Goal: Task Accomplishment & Management: Complete application form

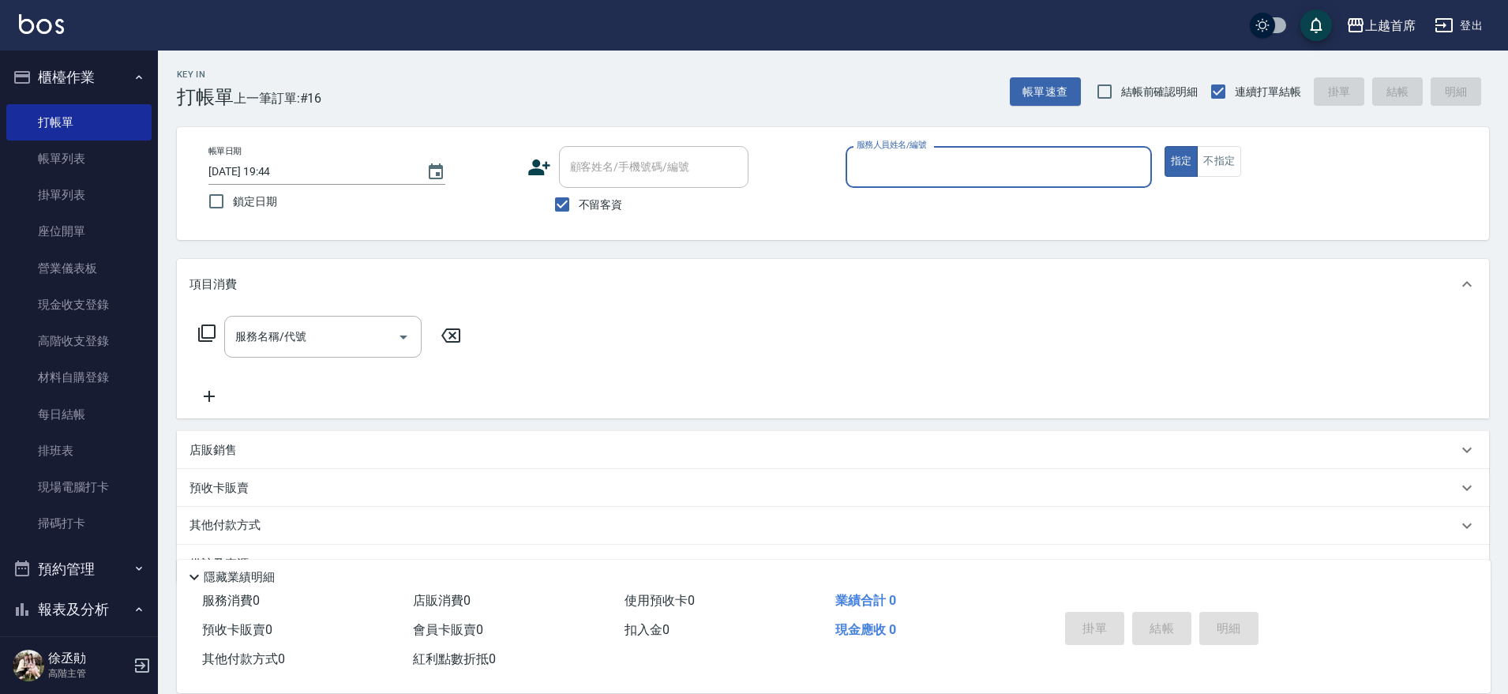
click at [69, 73] on button "櫃檯作業" at bounding box center [78, 77] width 145 height 41
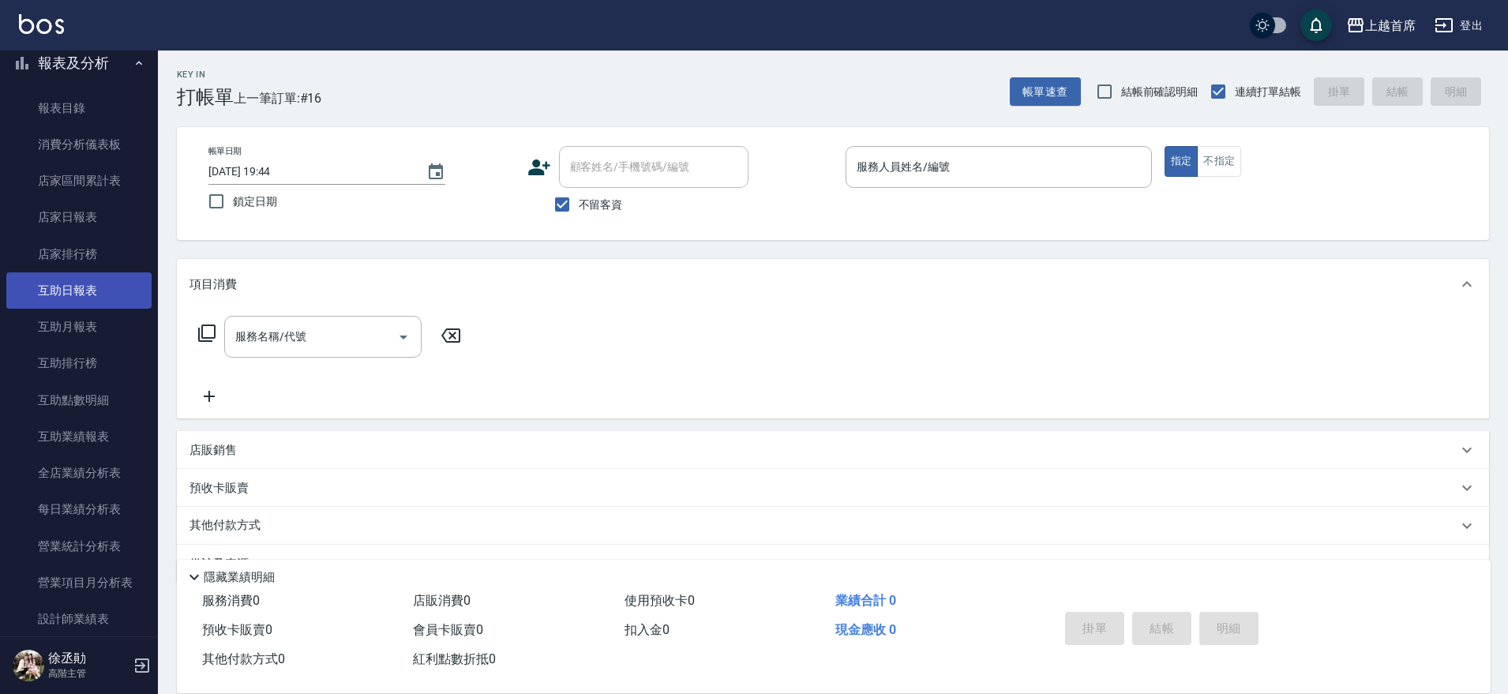
scroll to position [197, 0]
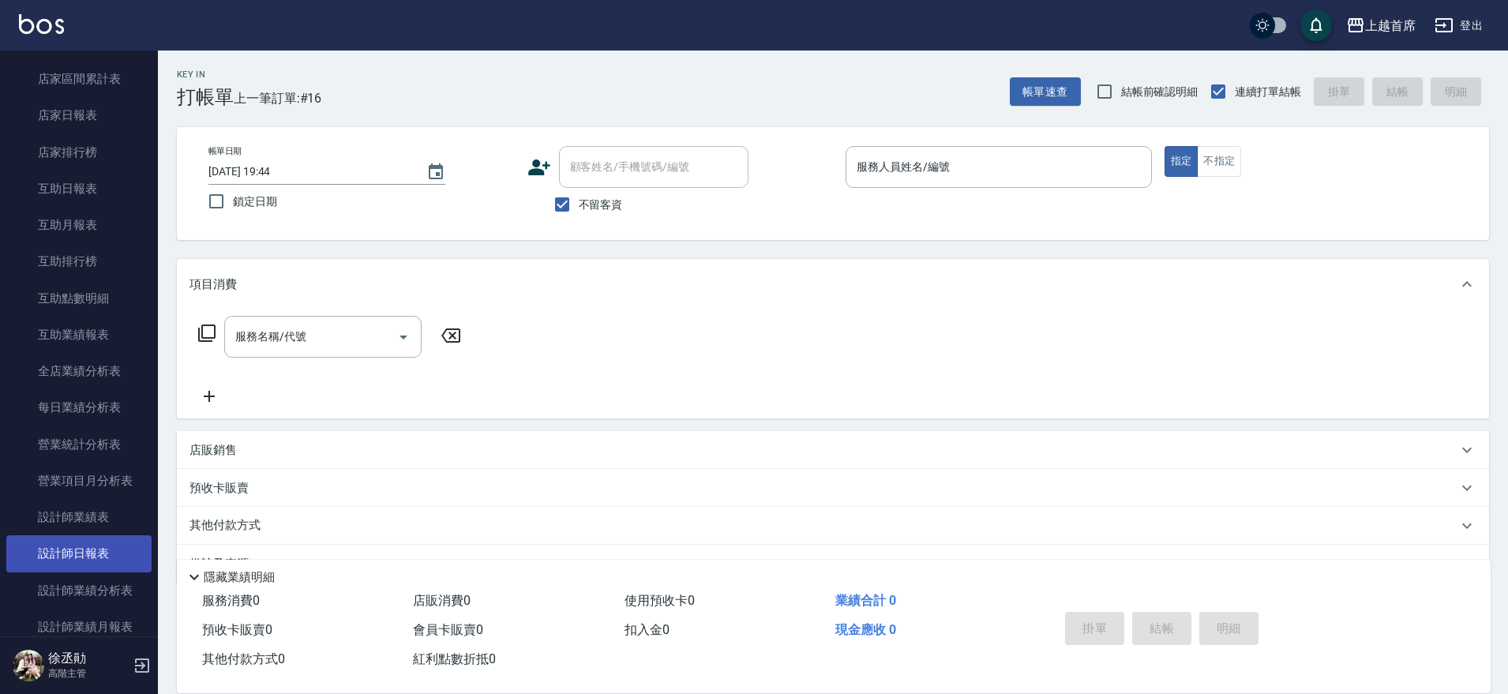
click at [95, 548] on link "設計師日報表" at bounding box center [78, 553] width 145 height 36
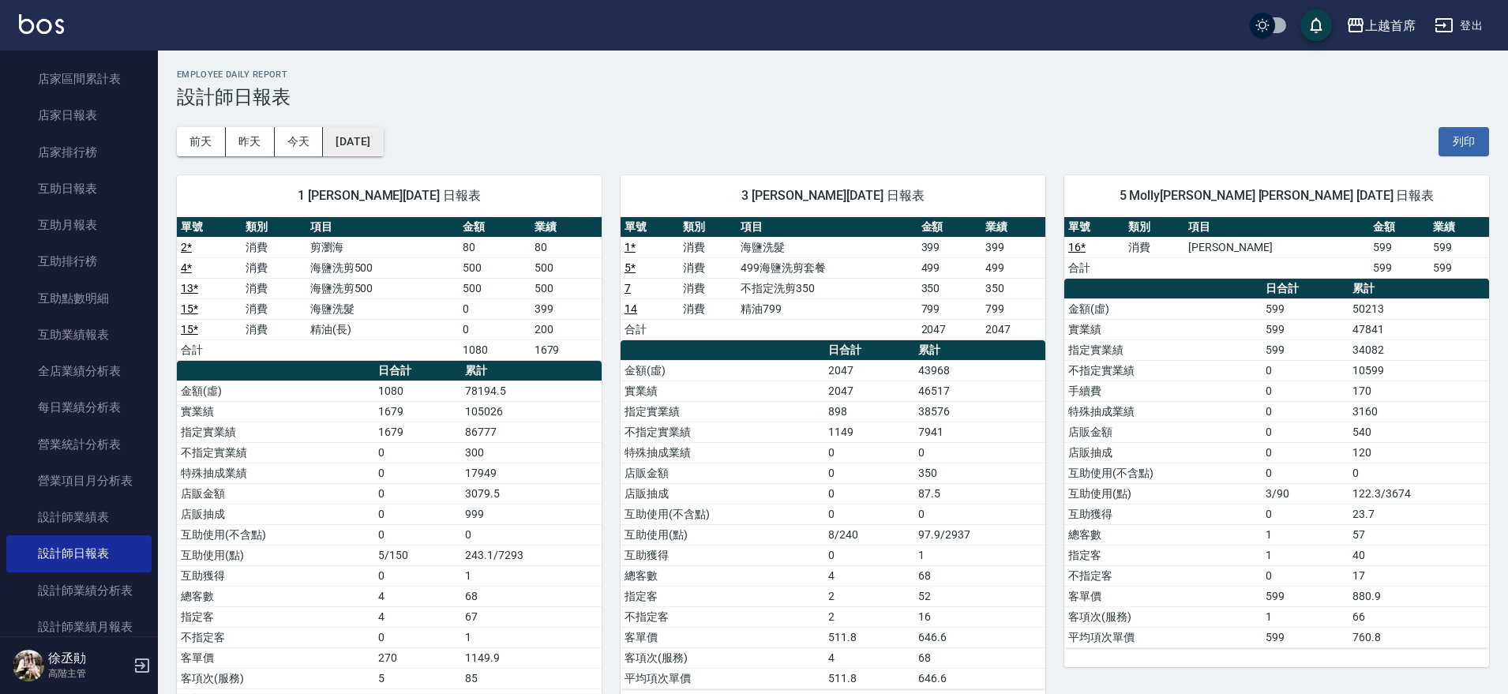
click at [381, 133] on button "[DATE]" at bounding box center [353, 141] width 60 height 29
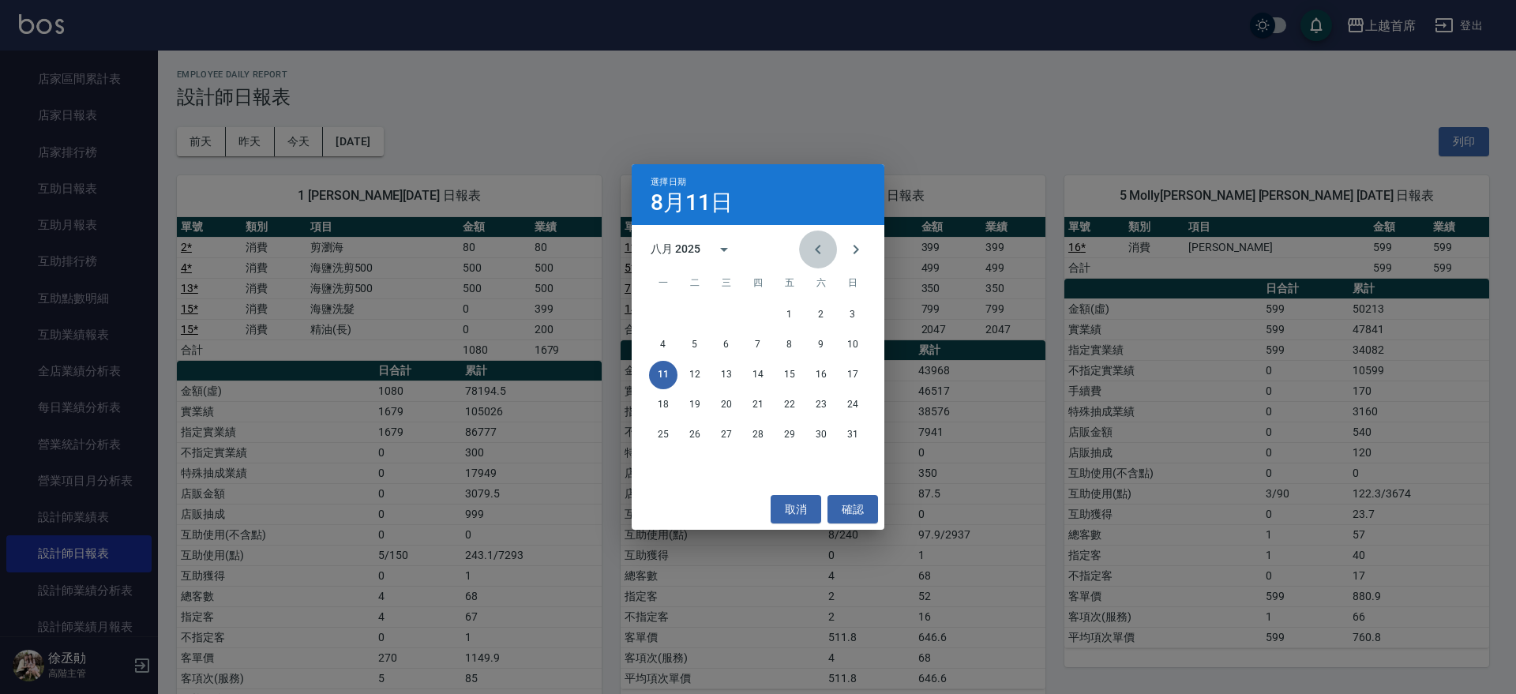
click at [825, 251] on icon "Previous month" at bounding box center [817, 249] width 19 height 19
click at [704, 407] on button "17" at bounding box center [695, 405] width 28 height 28
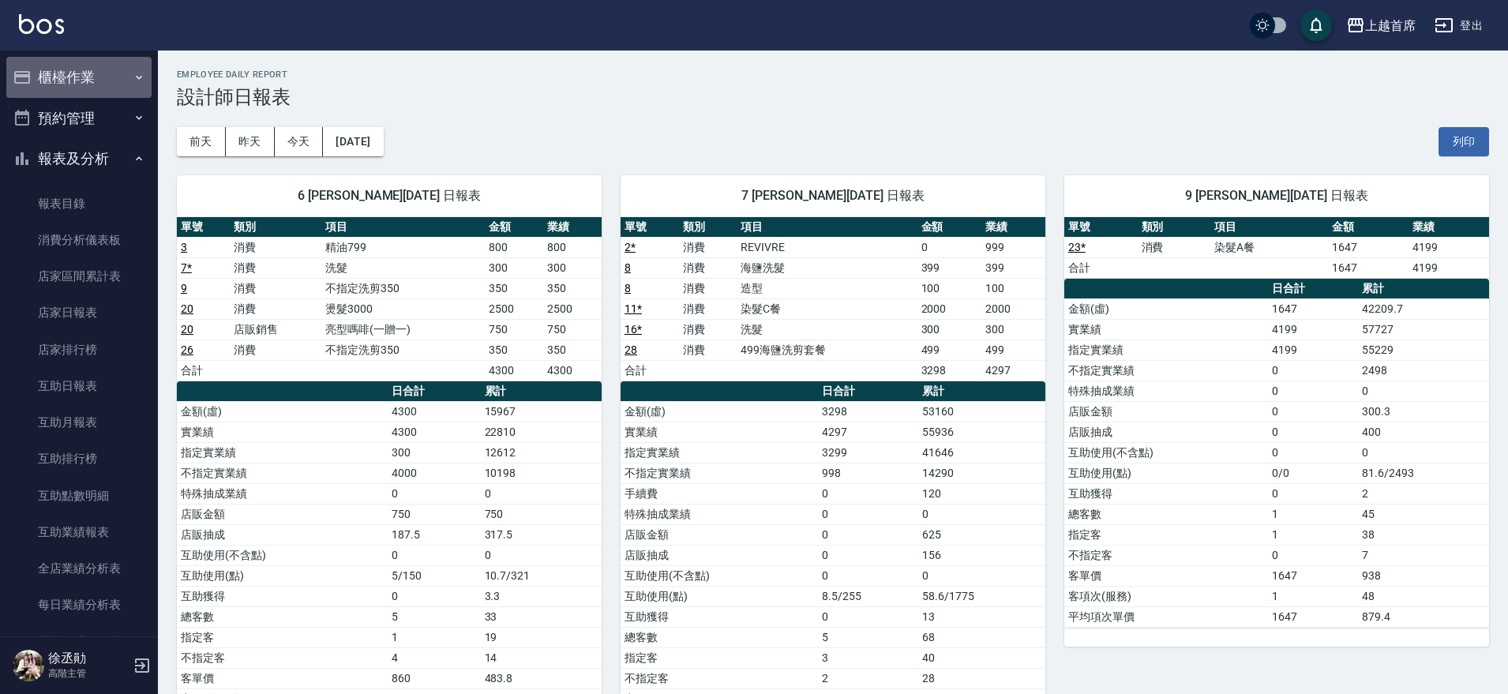
click at [114, 61] on button "櫃檯作業" at bounding box center [78, 77] width 145 height 41
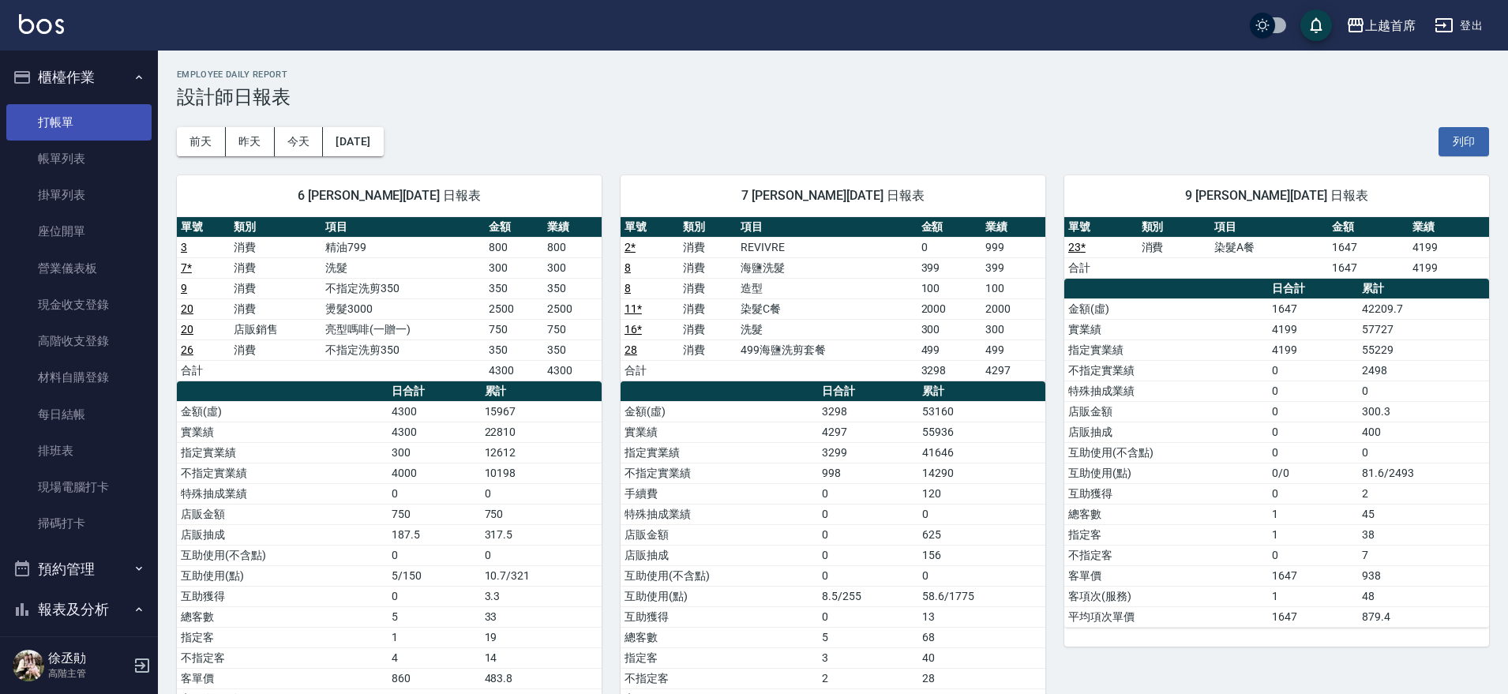
click at [81, 106] on link "打帳單" at bounding box center [78, 122] width 145 height 36
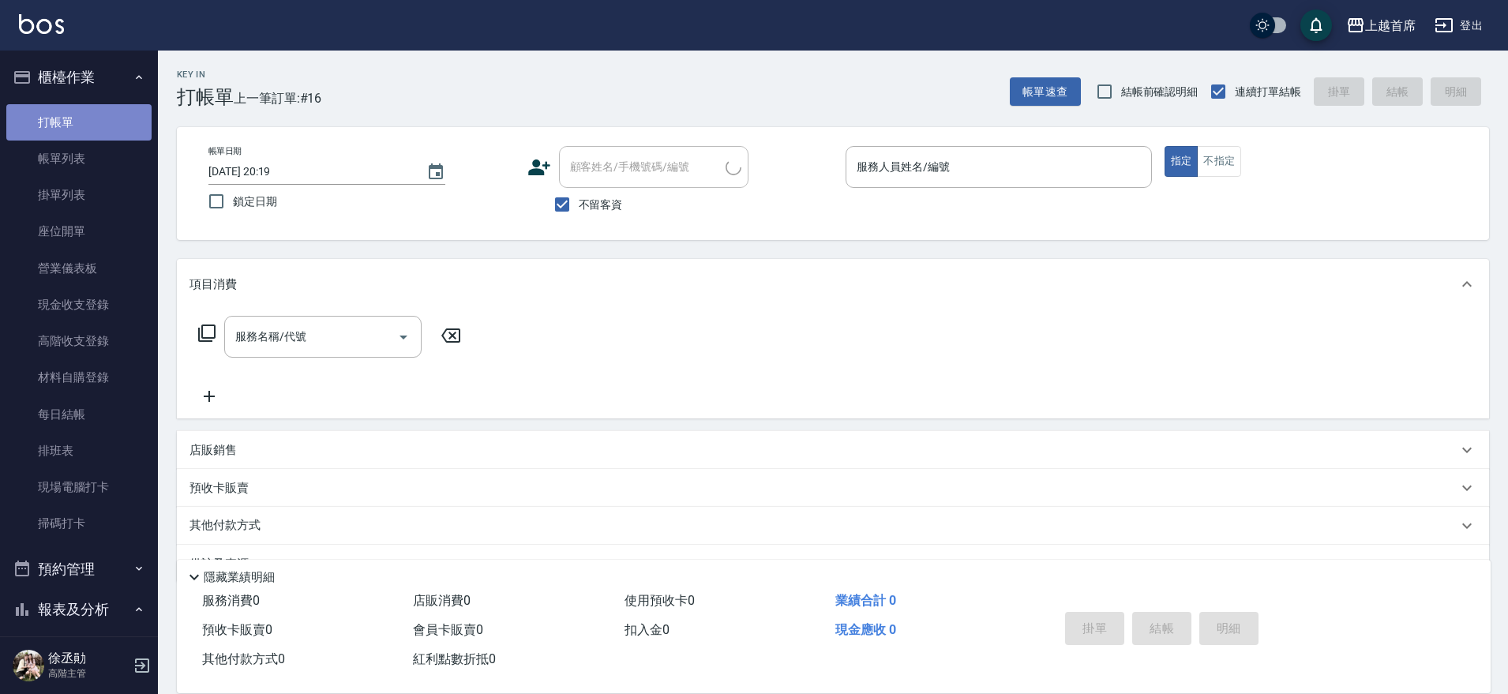
click at [78, 120] on link "打帳單" at bounding box center [78, 122] width 145 height 36
drag, startPoint x: 905, startPoint y: 175, endPoint x: 917, endPoint y: 175, distance: 12.6
click at [915, 175] on input "服務人員姓名/編號" at bounding box center [999, 167] width 292 height 28
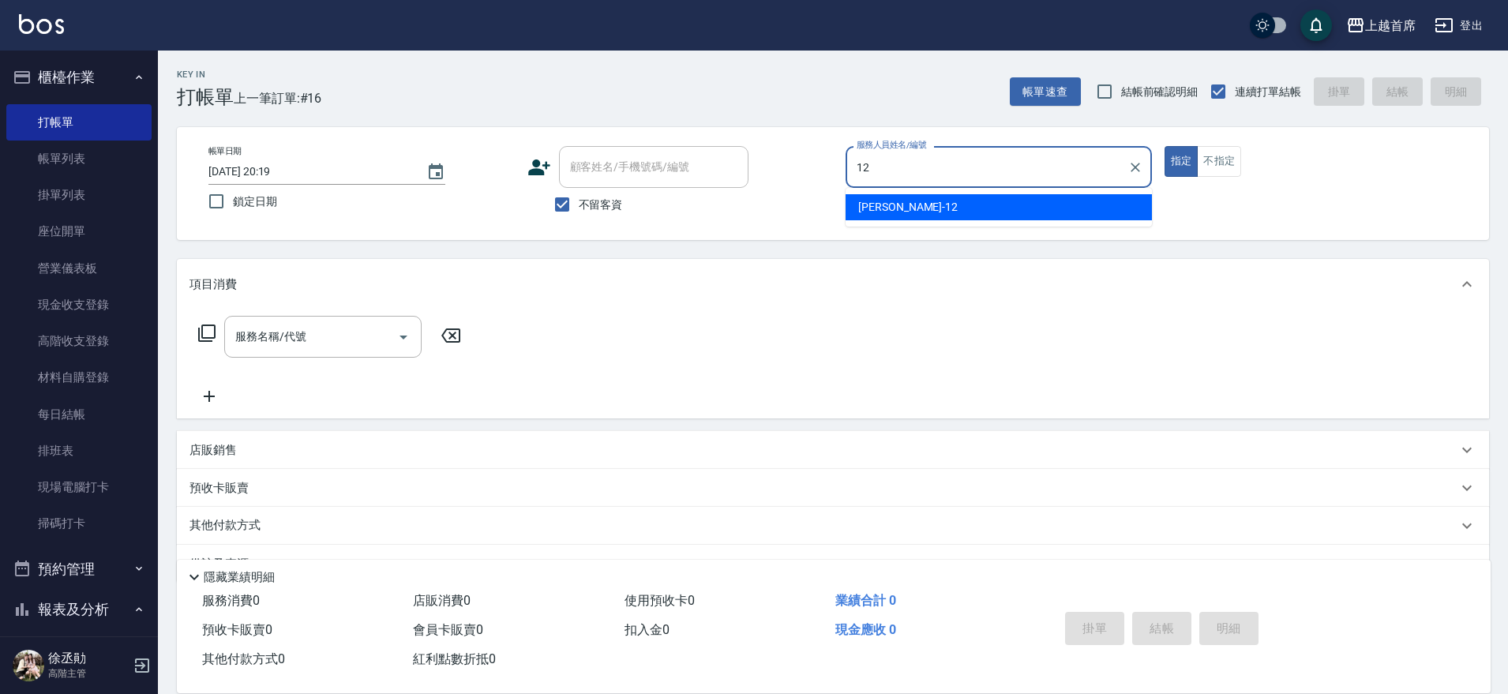
type input "[PERSON_NAME]-12"
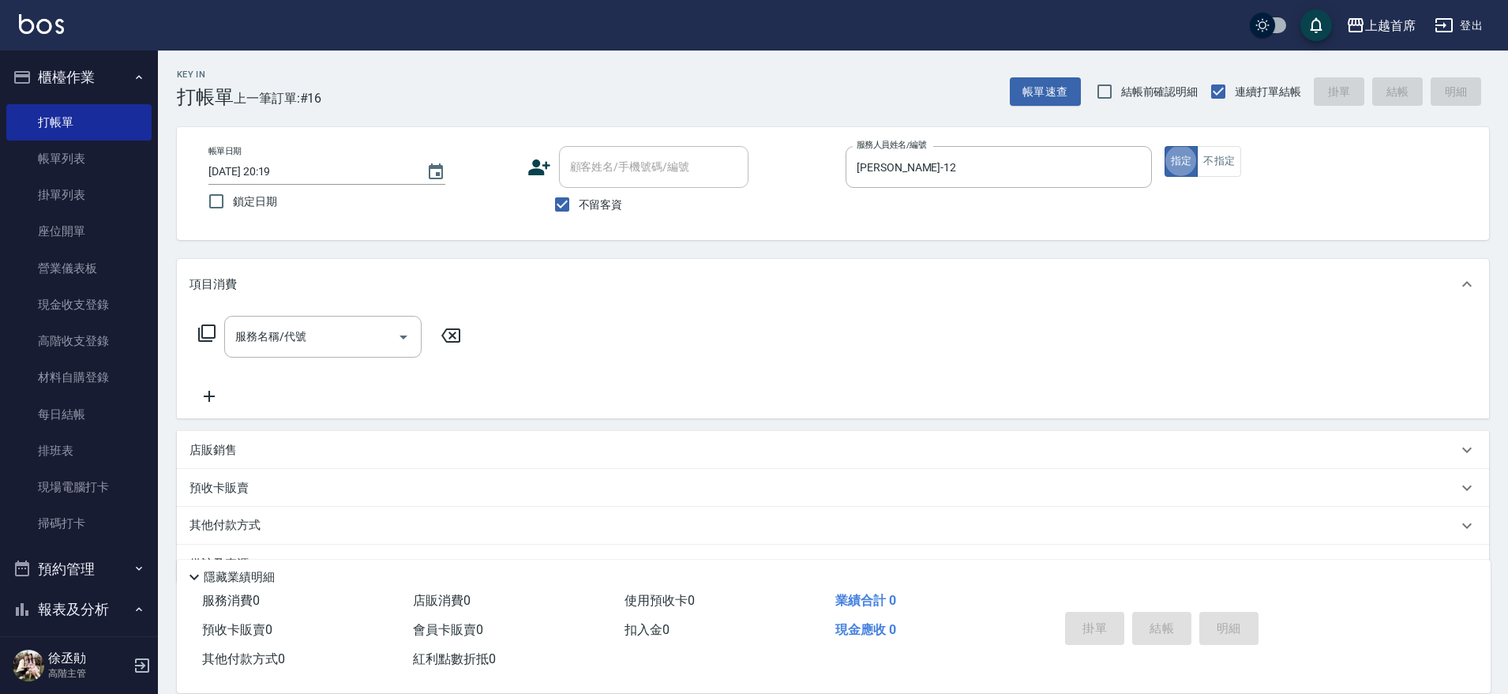
type button "true"
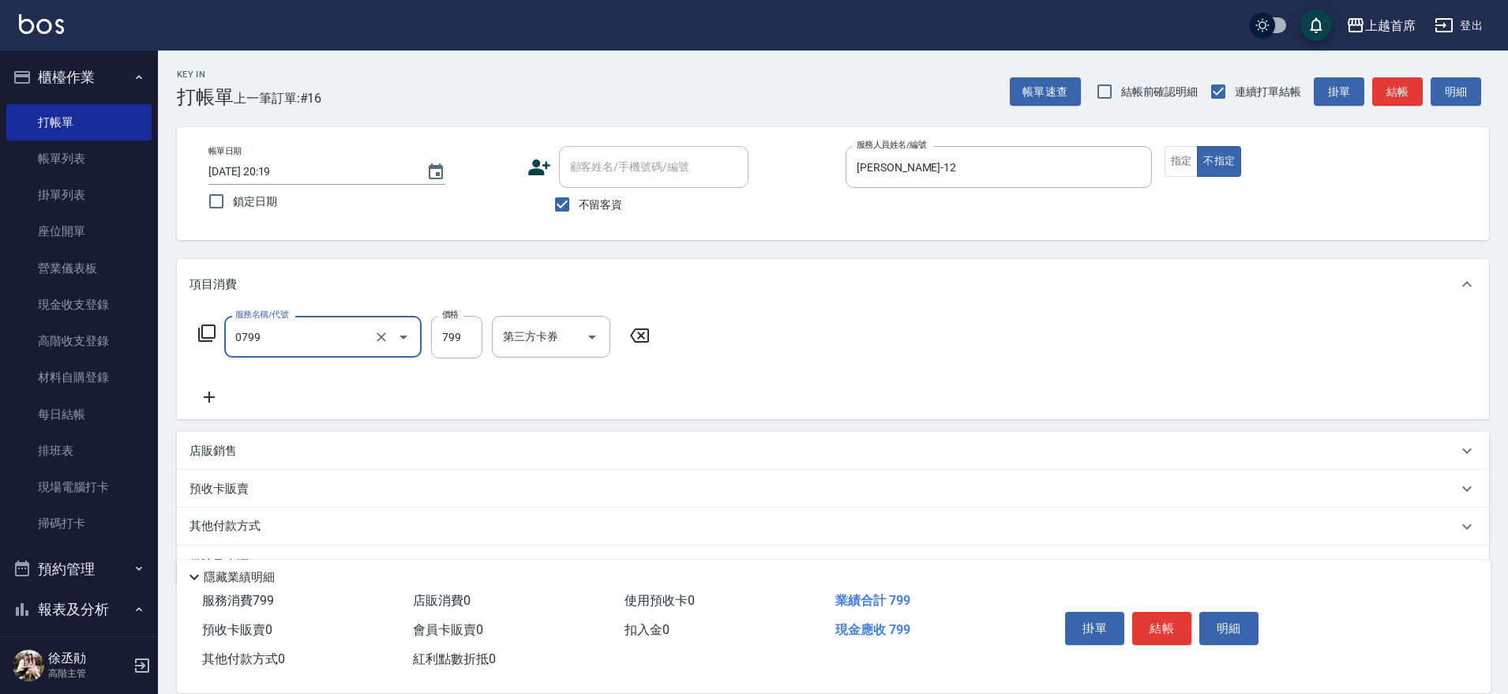
type input "精油799(0799)"
type input "879"
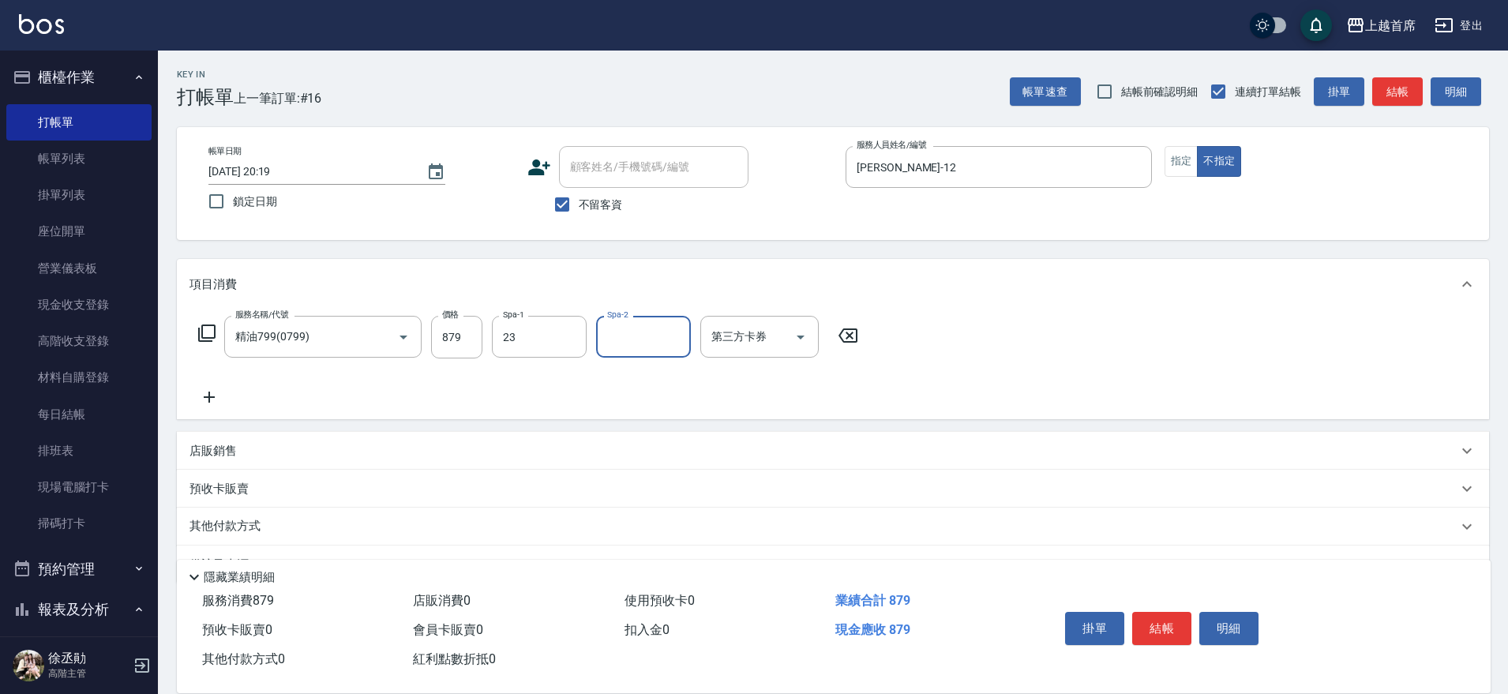
type input "[PERSON_NAME]-23"
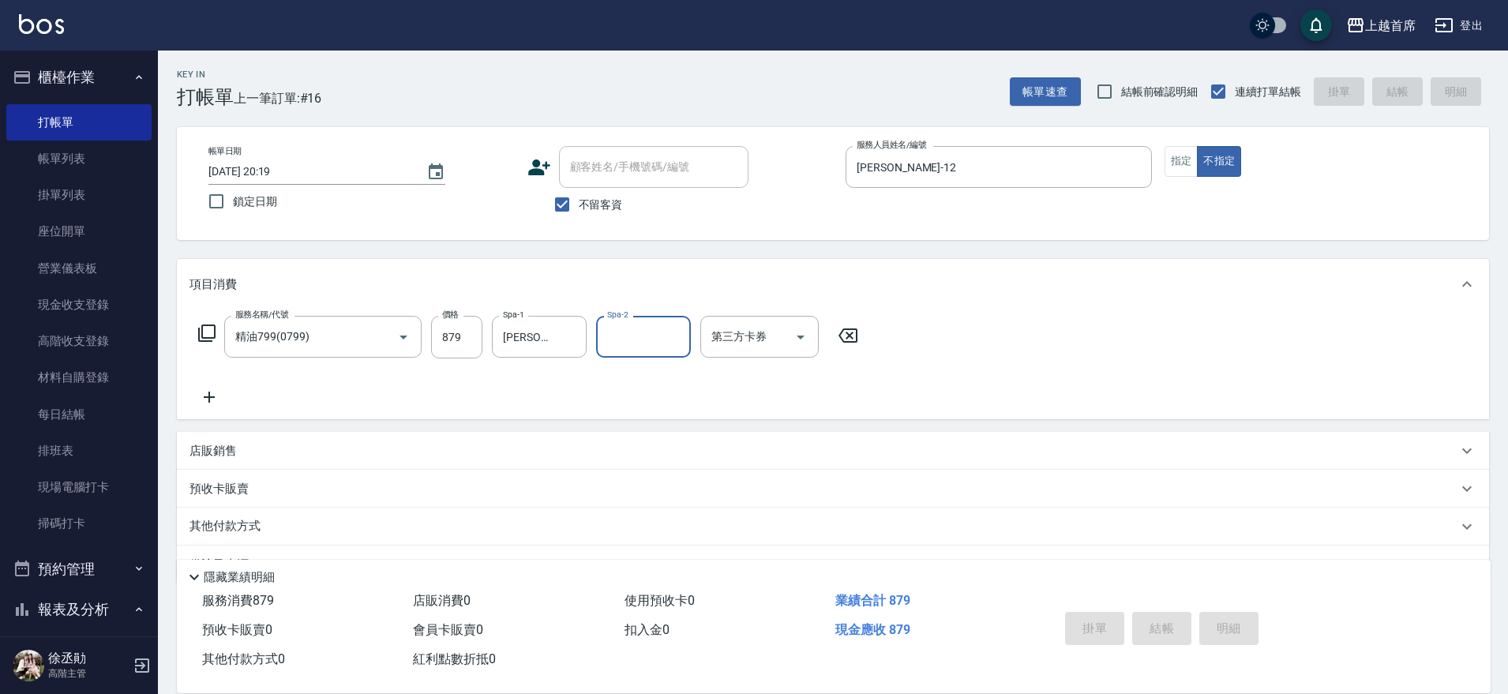
type input "[DATE] 20:20"
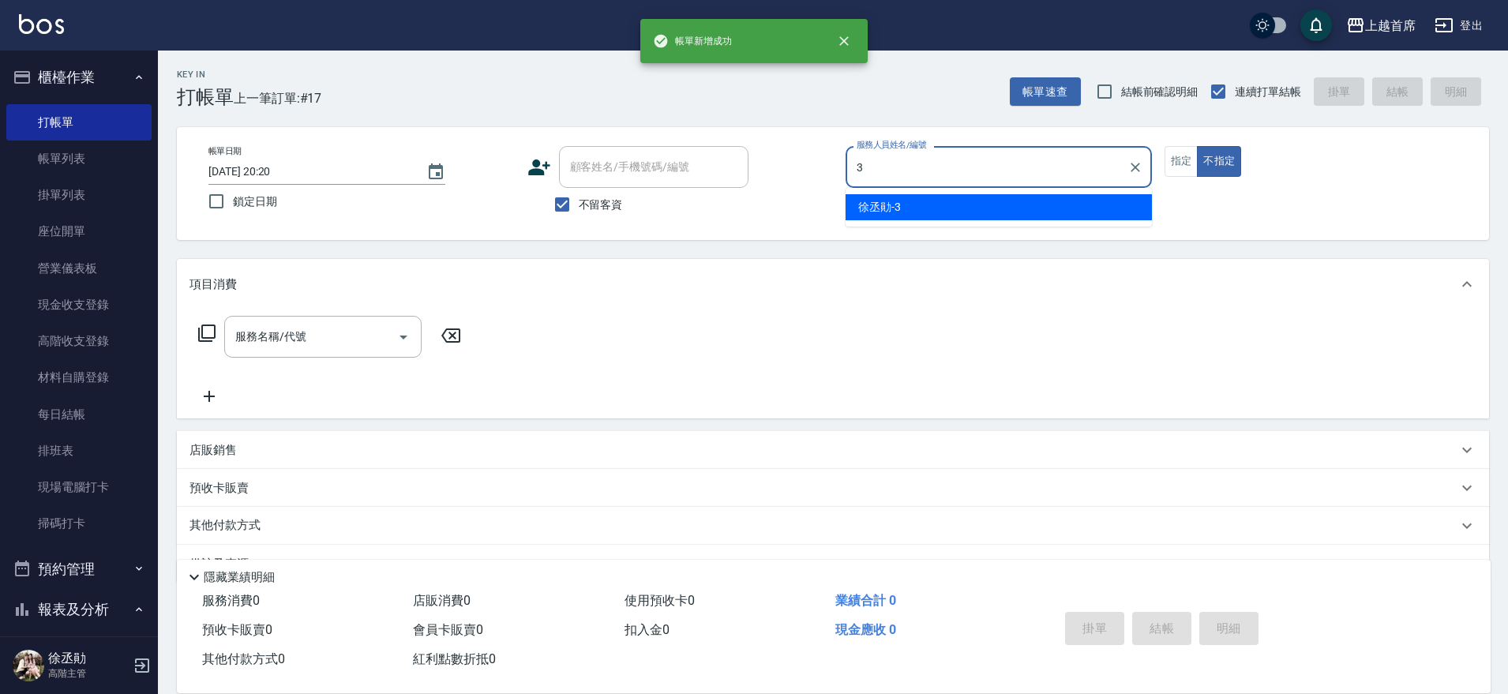
type input "[PERSON_NAME]-3"
type button "false"
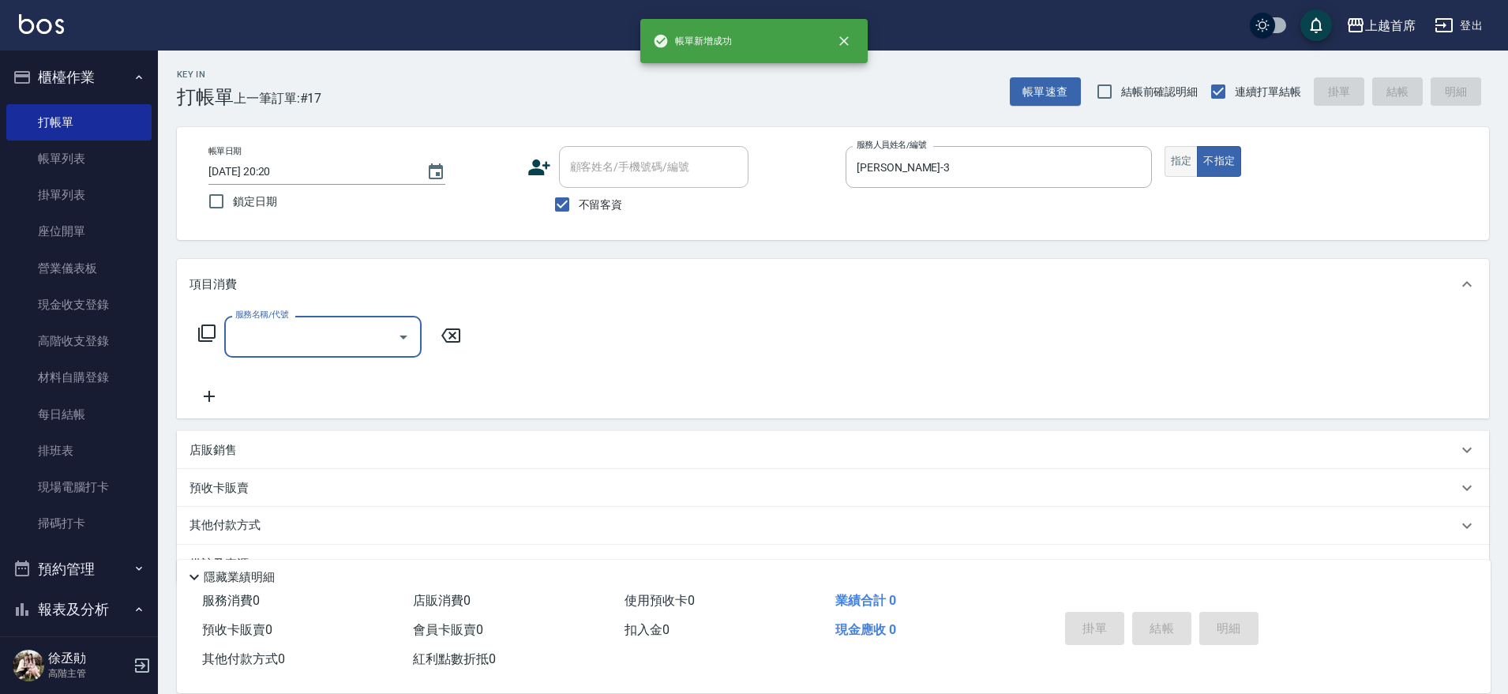
click at [1190, 165] on button "指定" at bounding box center [1182, 161] width 34 height 31
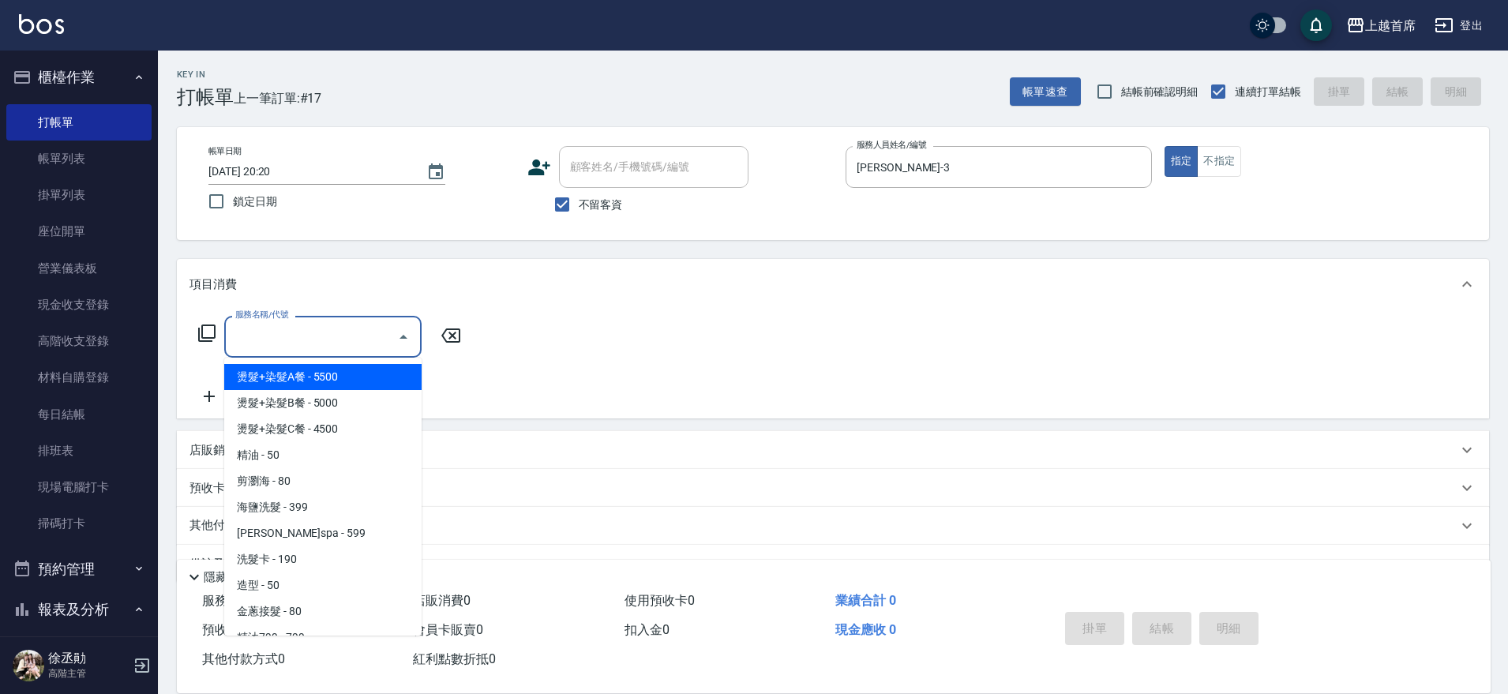
click at [292, 335] on input "服務名稱/代號" at bounding box center [310, 337] width 159 height 28
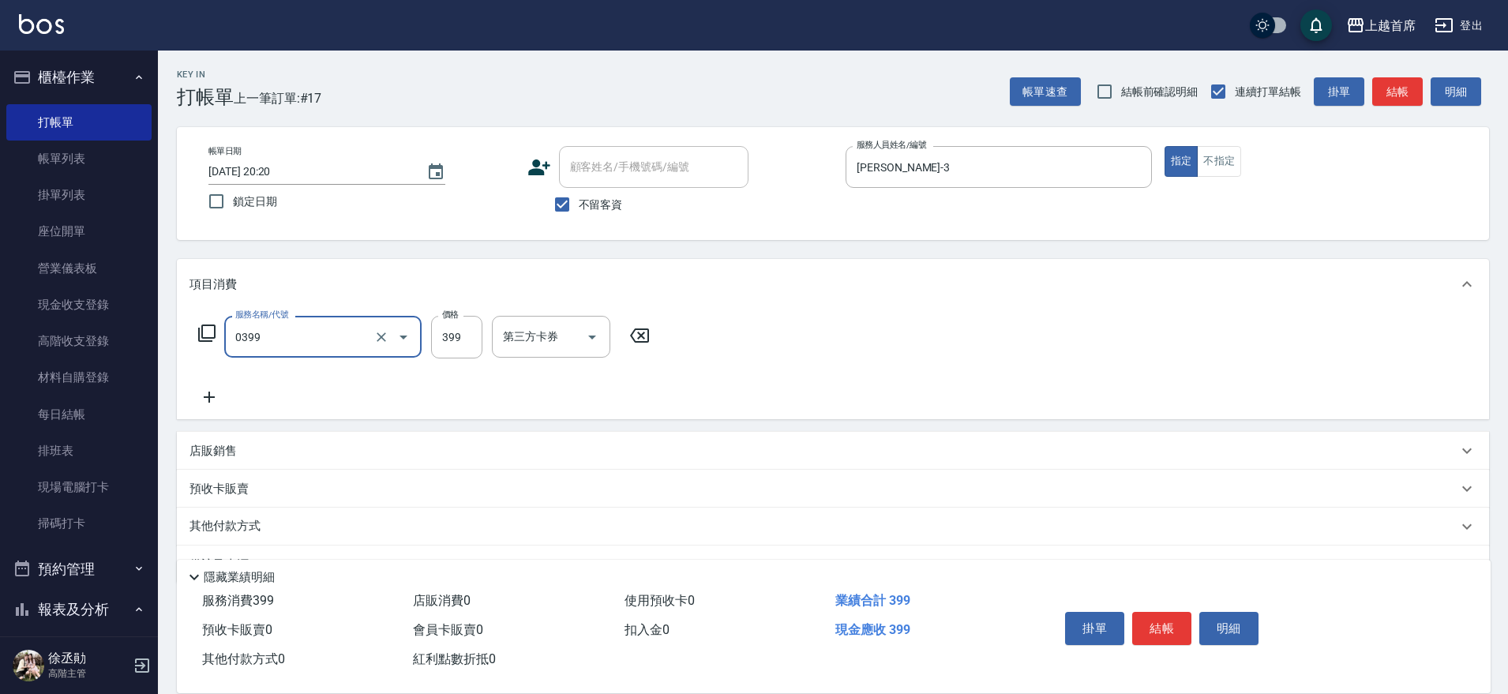
type input "海鹽洗髮(0399)"
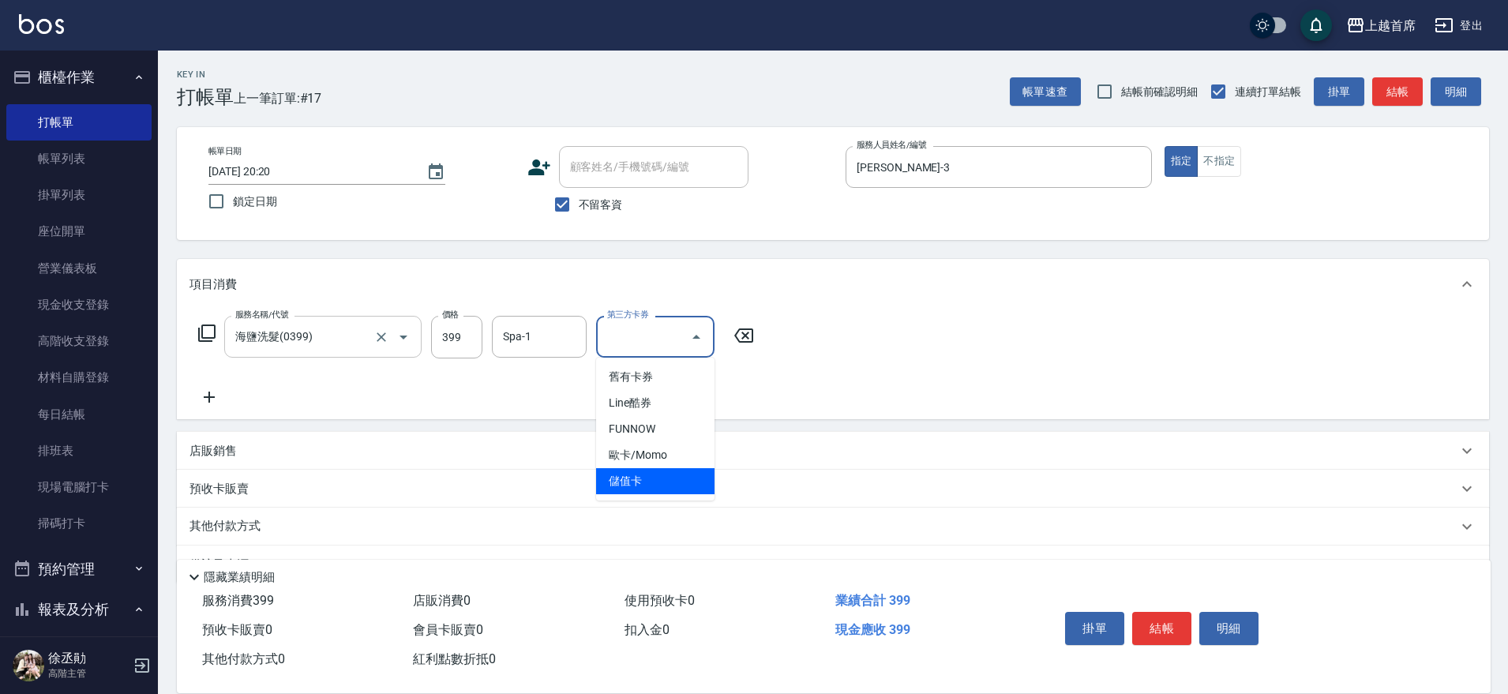
type input "儲值卡"
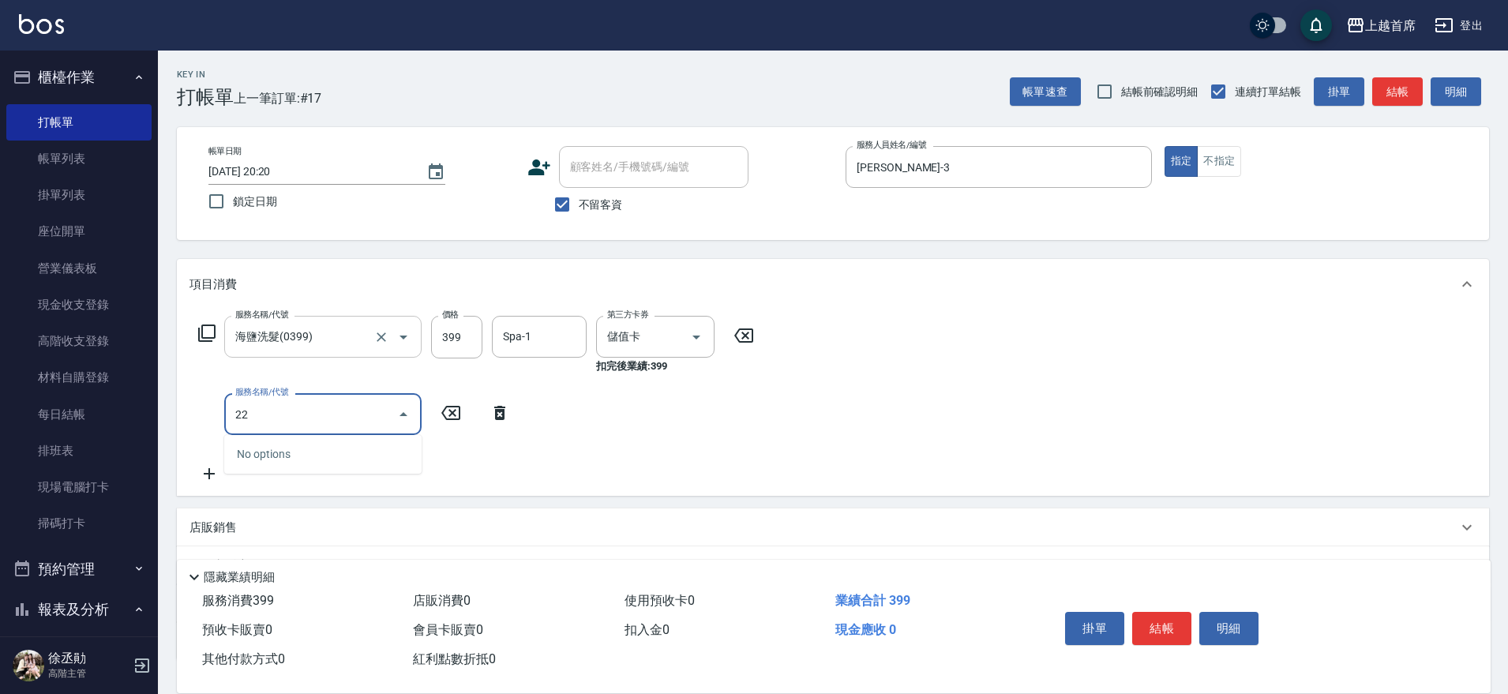
type input "2"
type input "肩頸250(12500)"
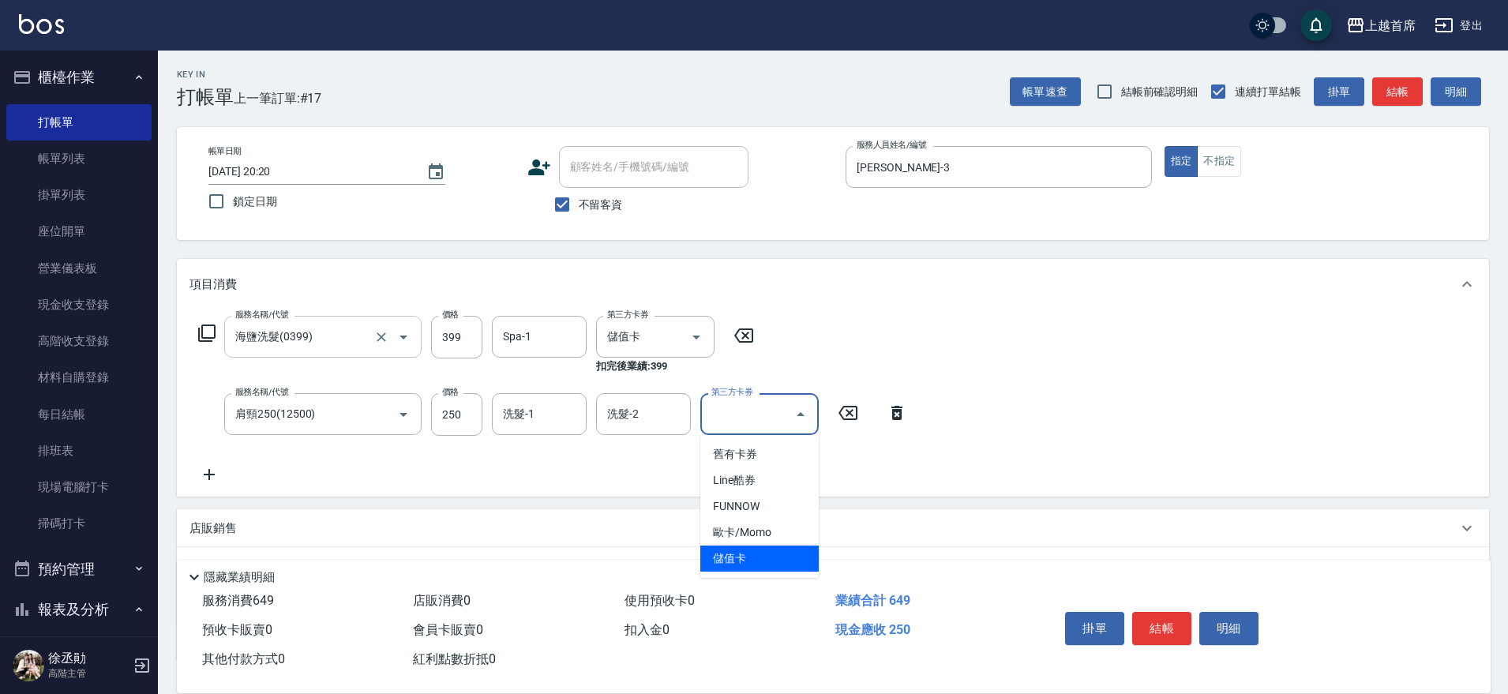
type input "儲值卡"
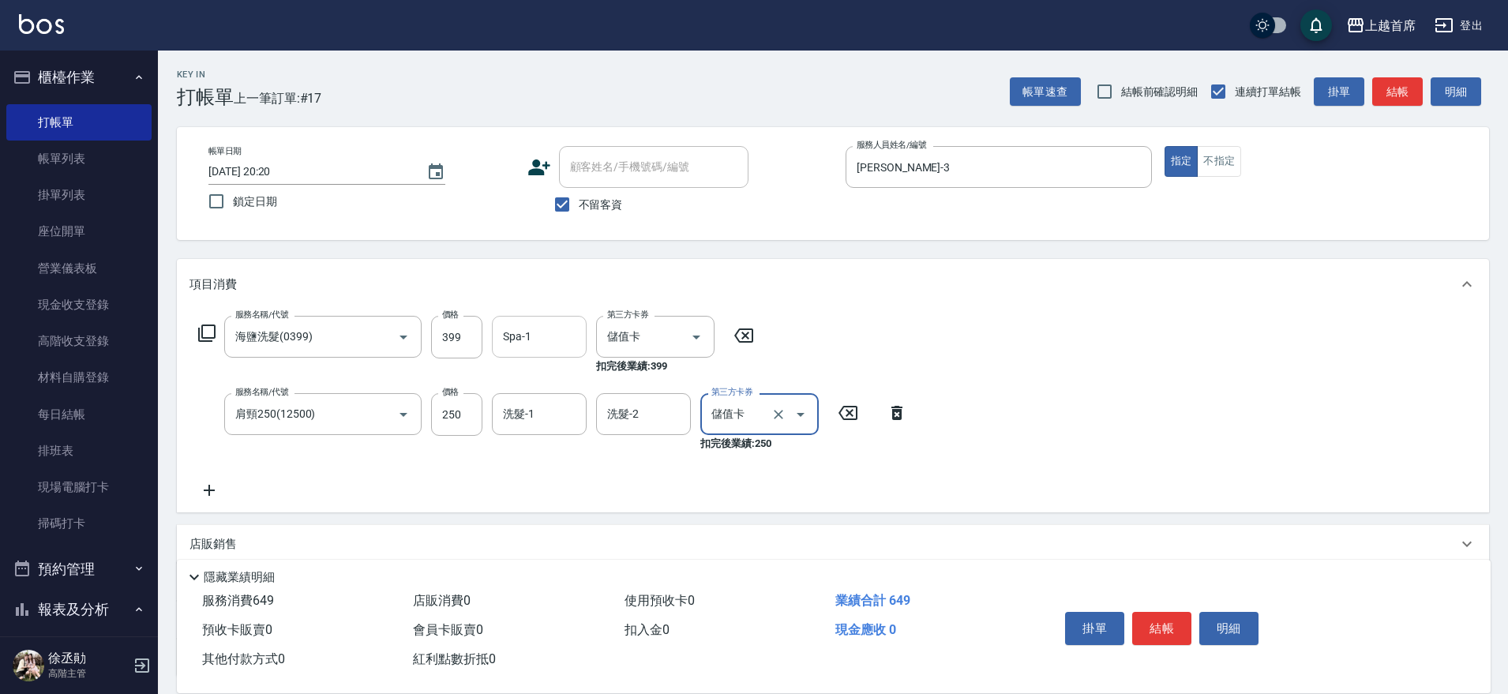
click at [499, 340] on input "Spa-1" at bounding box center [539, 337] width 81 height 28
type input "[PERSON_NAME]-20"
click at [550, 429] on div "洗髮-1" at bounding box center [539, 414] width 95 height 42
type input "[PERSON_NAME]-20"
click at [1178, 625] on button "結帳" at bounding box center [1161, 628] width 59 height 33
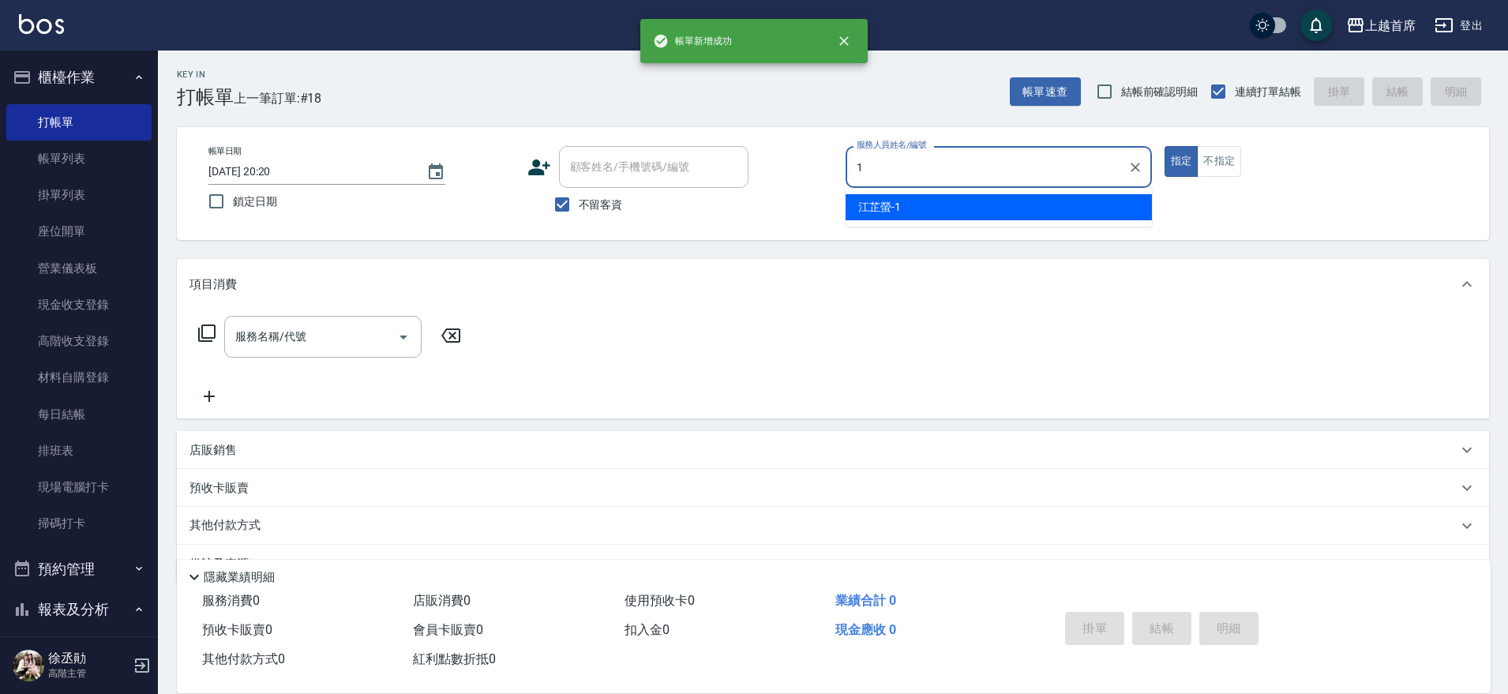
type input "[PERSON_NAME]-1"
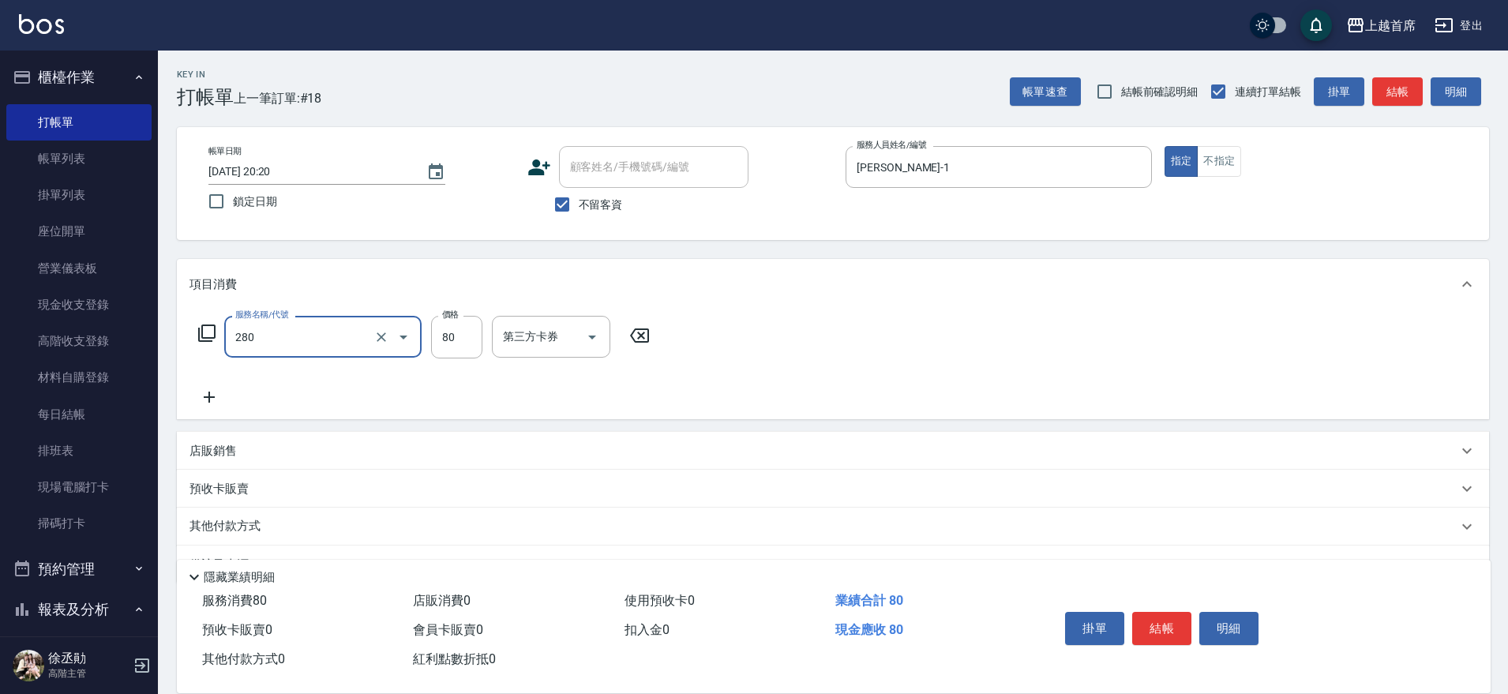
type input "剪瀏海(280)"
type input "50"
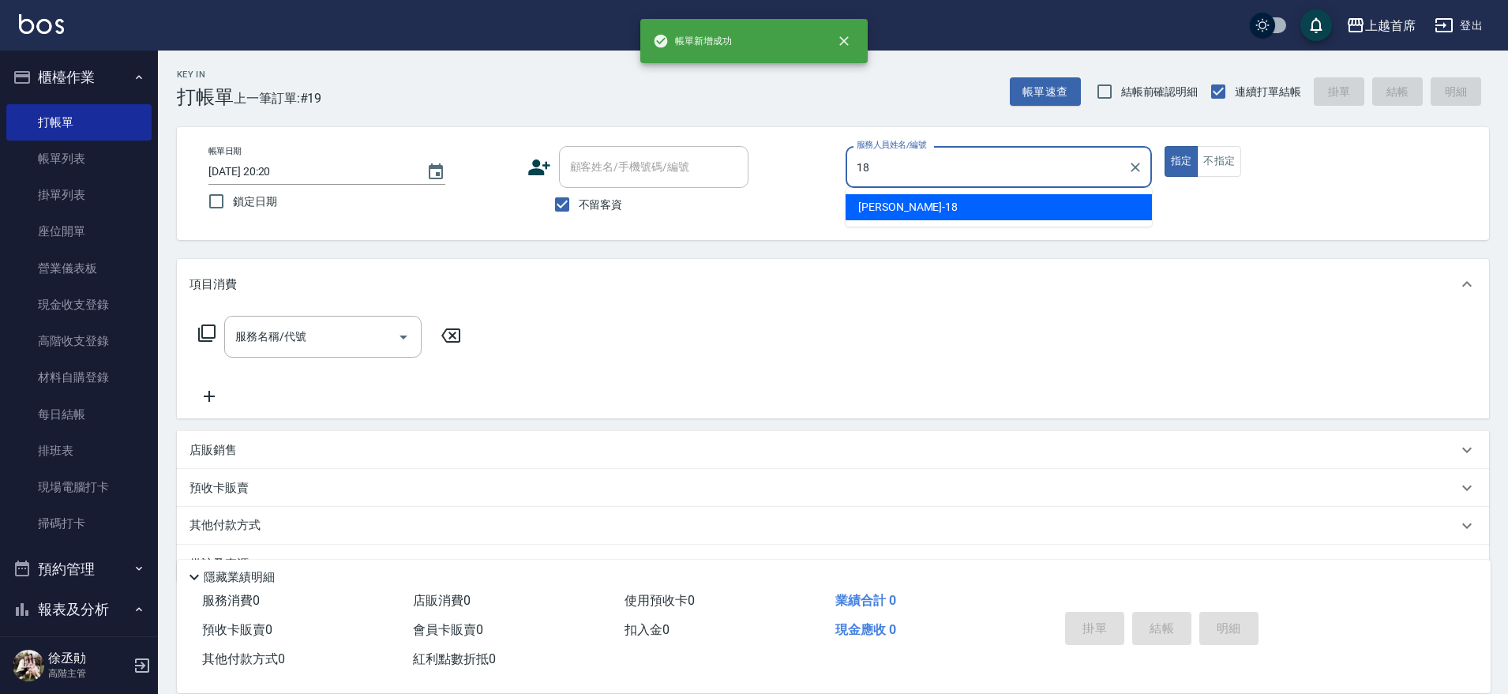
type input "Linda-18"
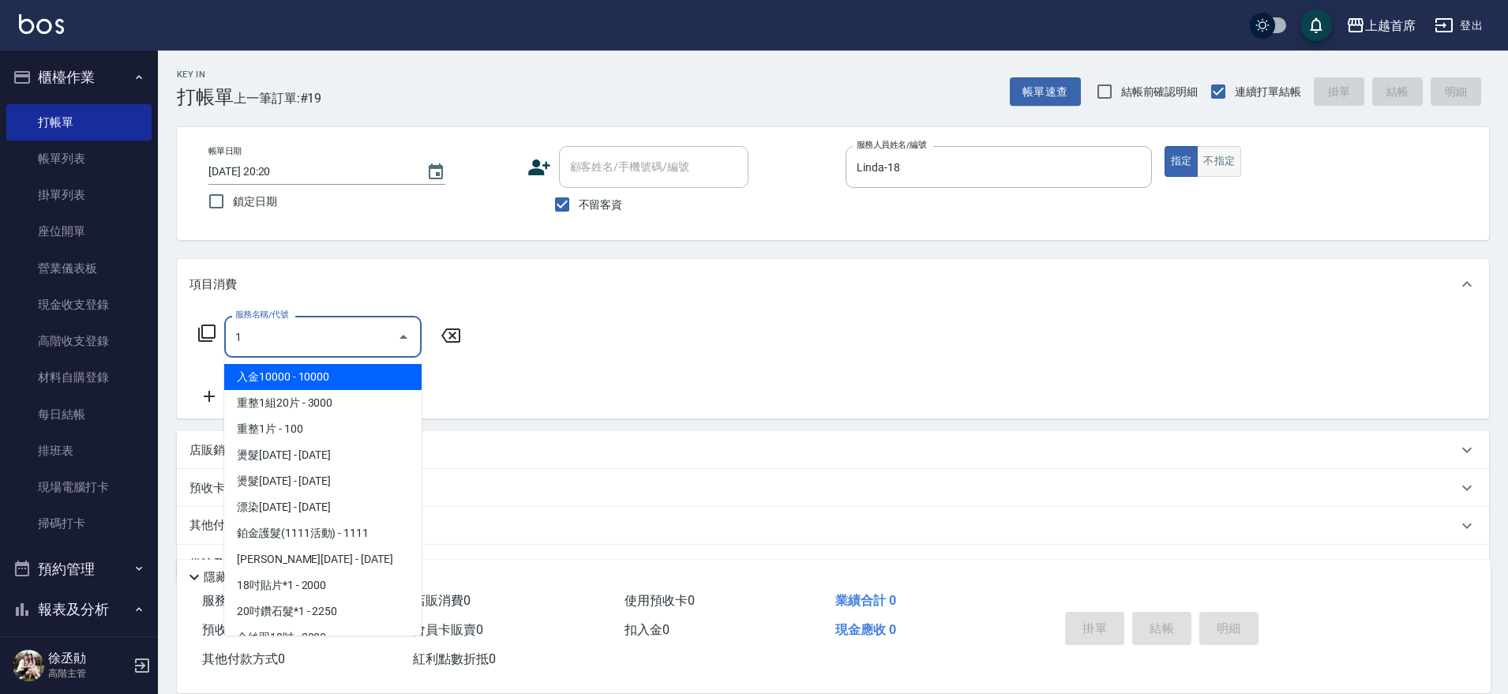
type input "1"
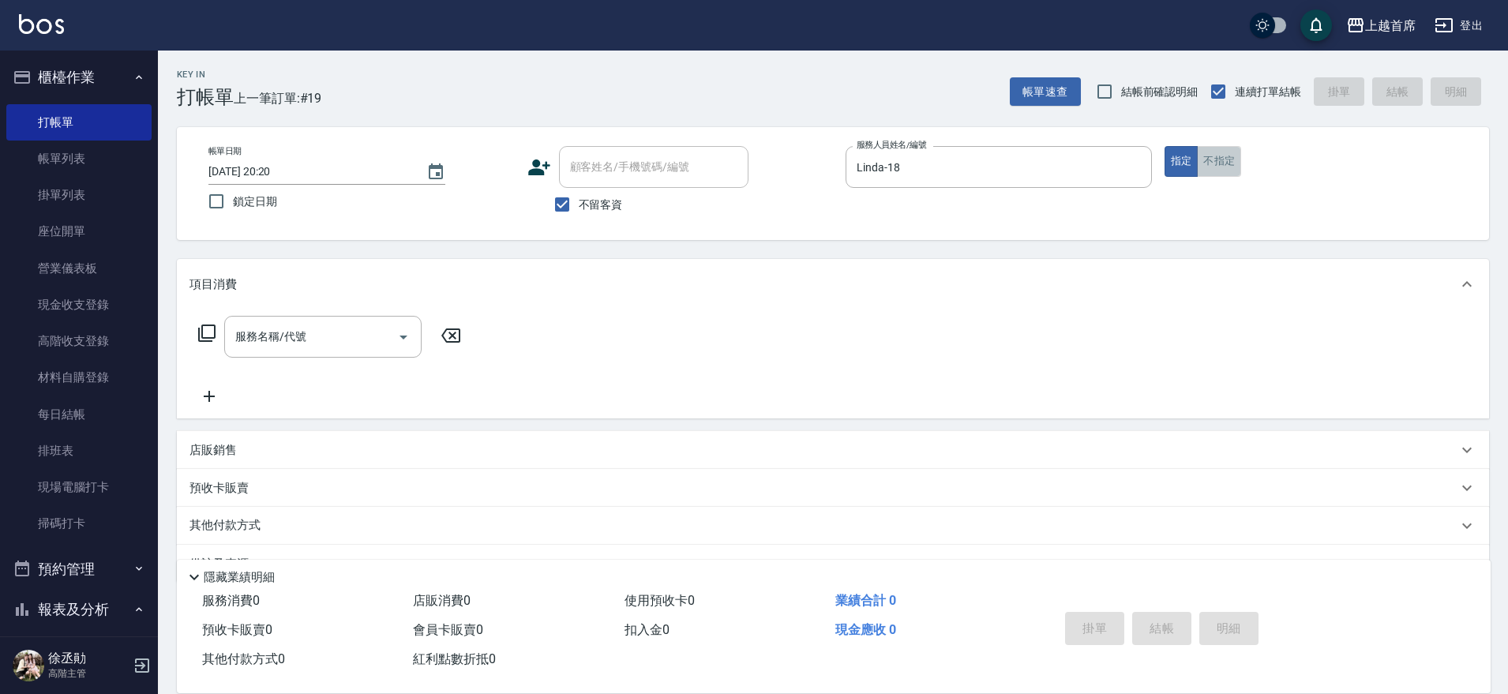
click at [1231, 162] on button "不指定" at bounding box center [1219, 161] width 44 height 31
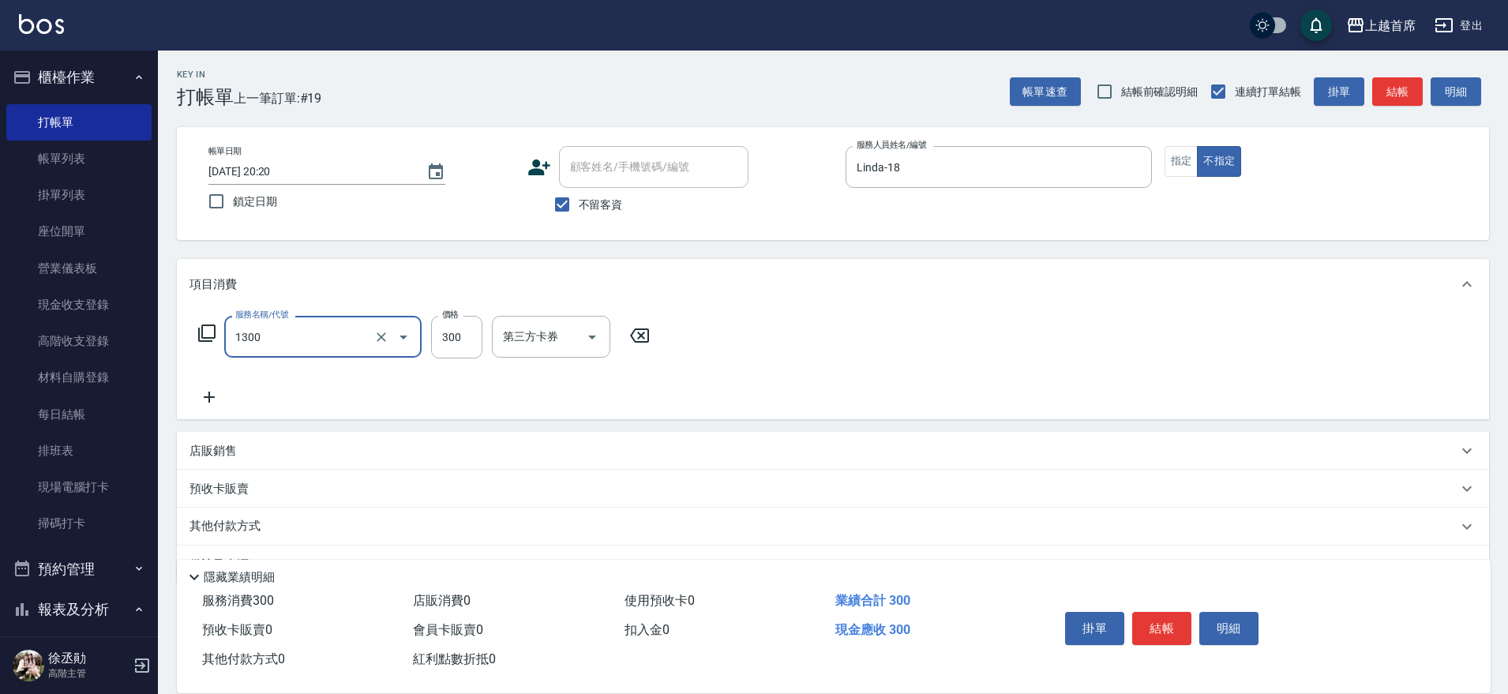
type input "洗髮(1300)"
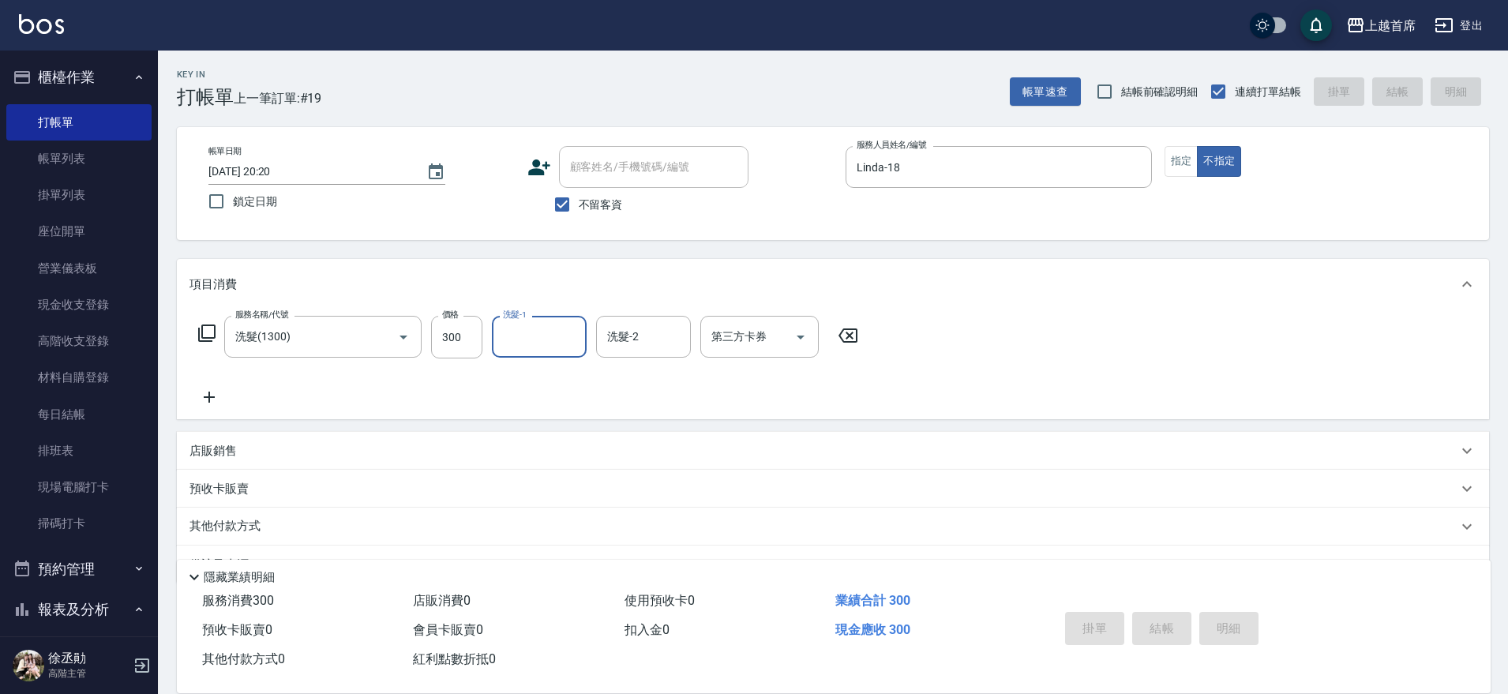
type input "[DATE] 20:23"
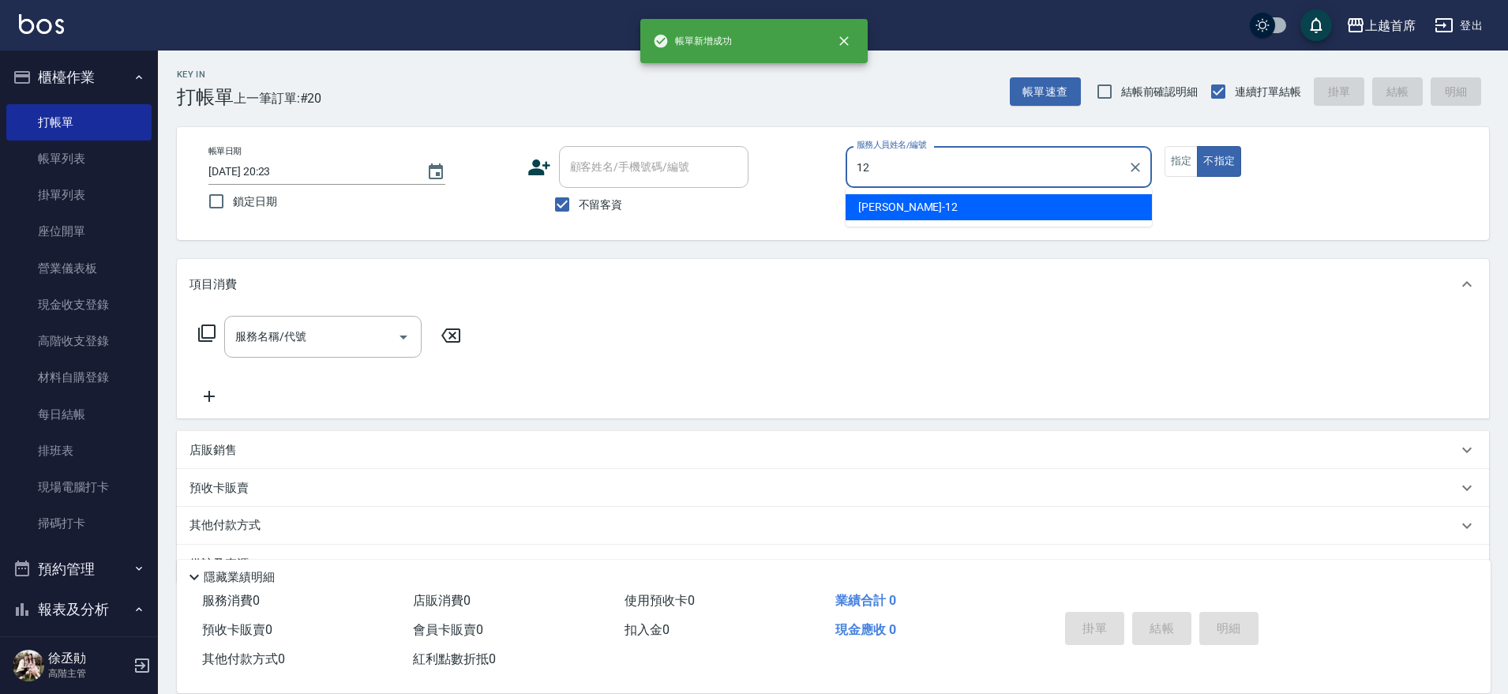
type input "[PERSON_NAME]-12"
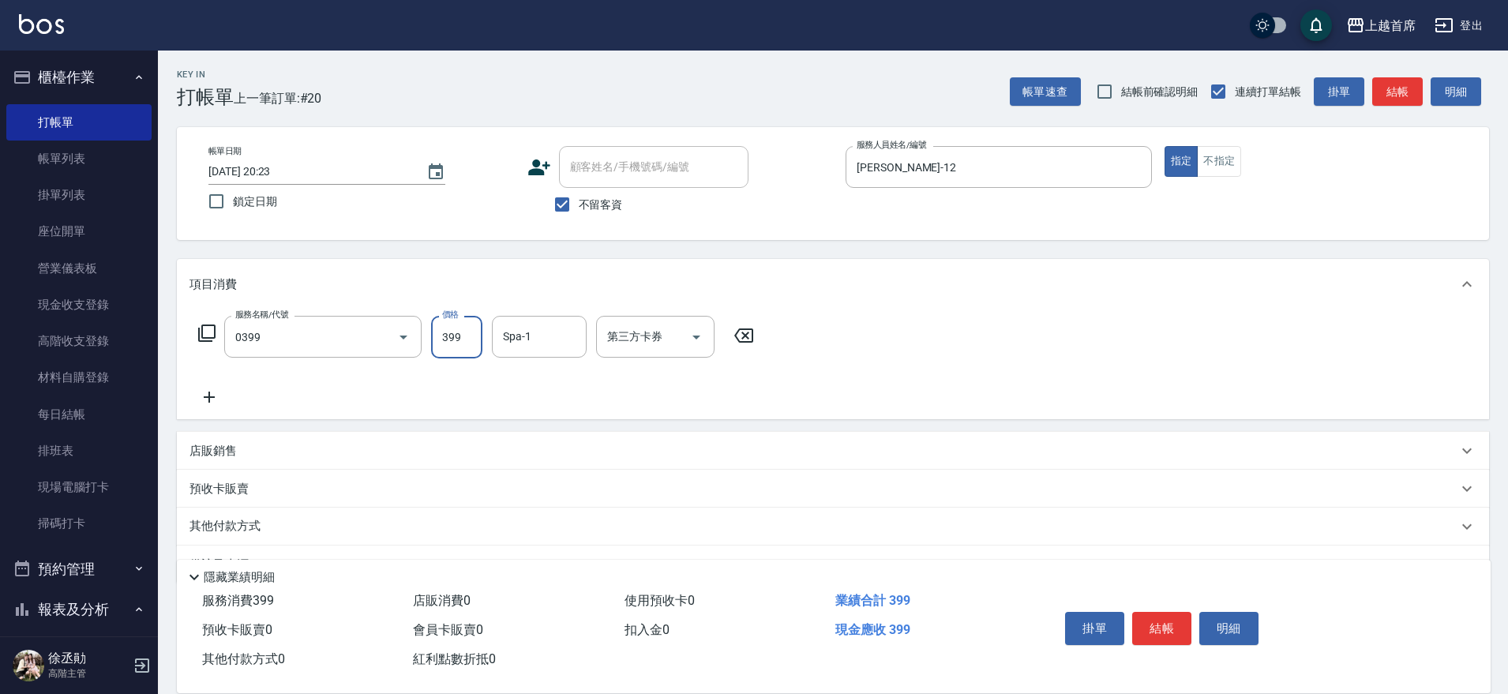
type input "海鹽洗髮(0399)"
type input "[PERSON_NAME]-24"
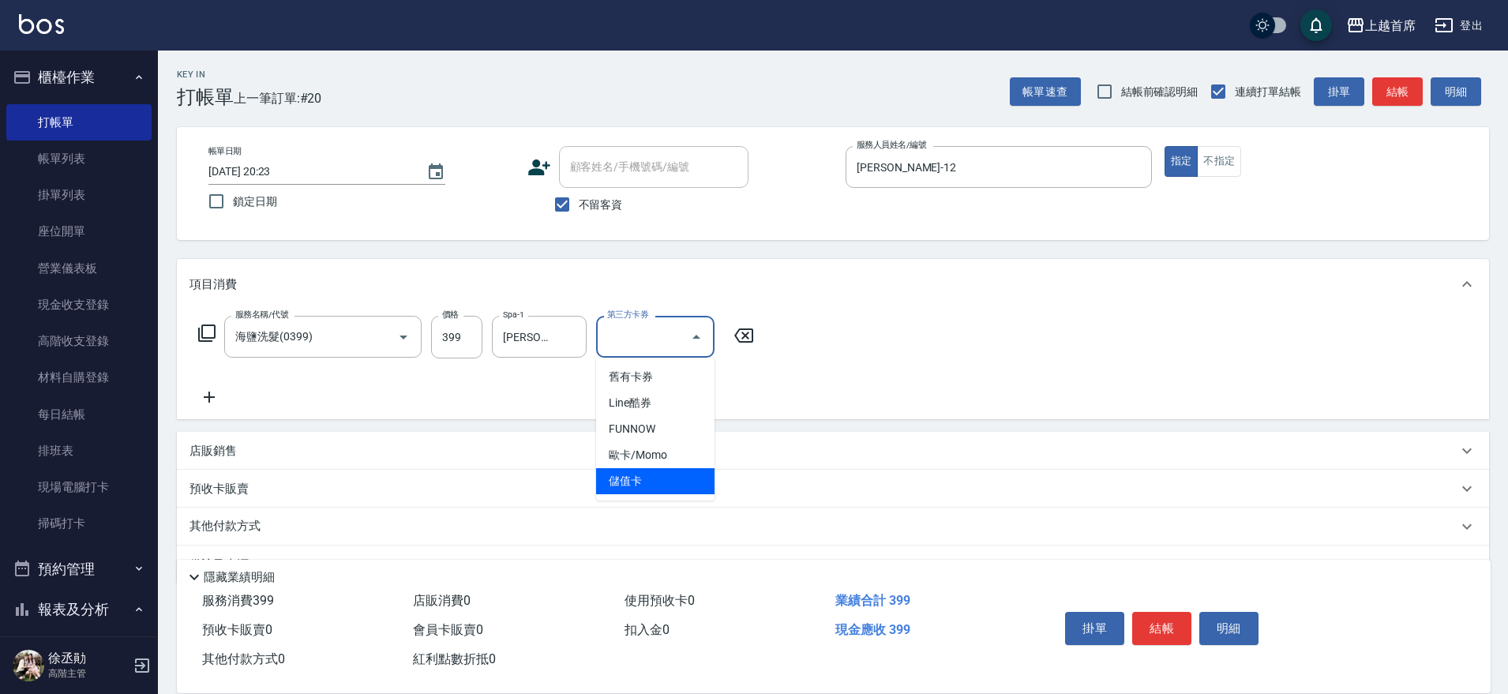
type input "儲值卡"
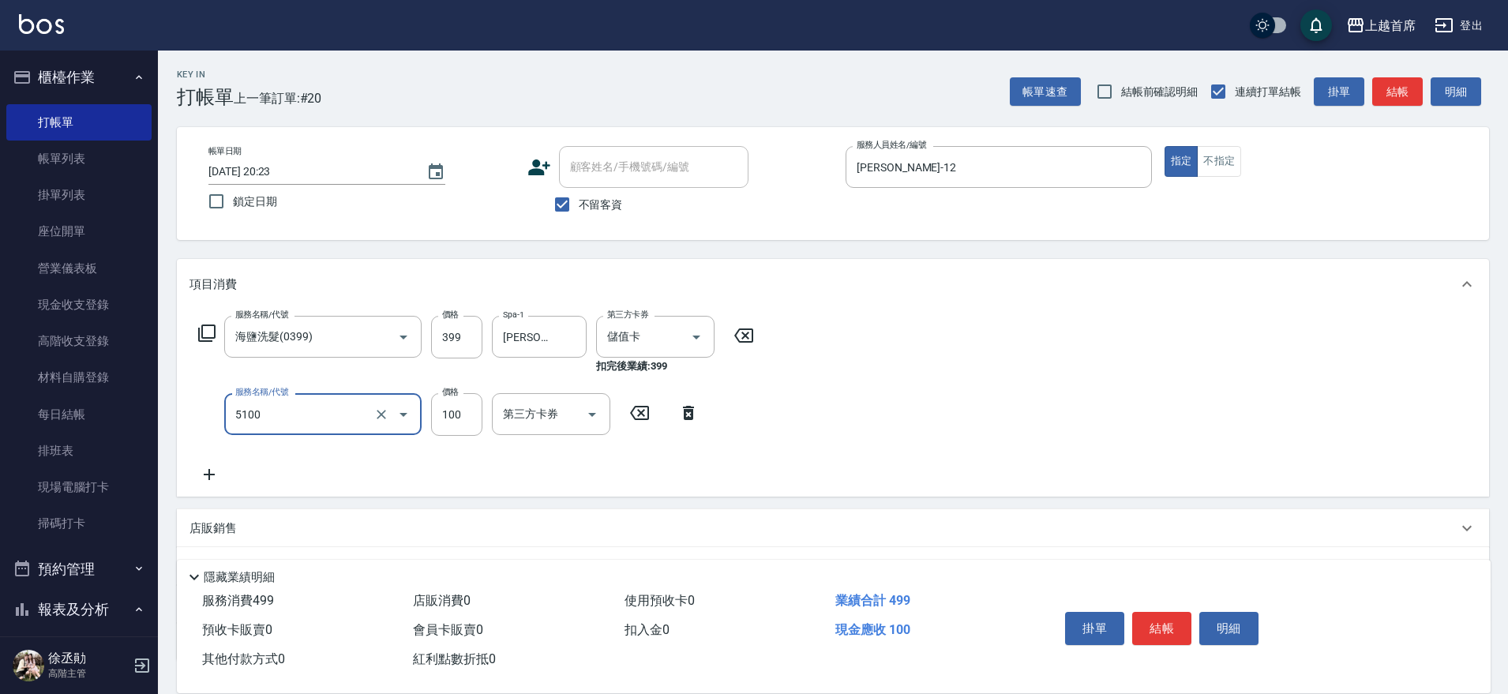
type input "精油(長)(5100)"
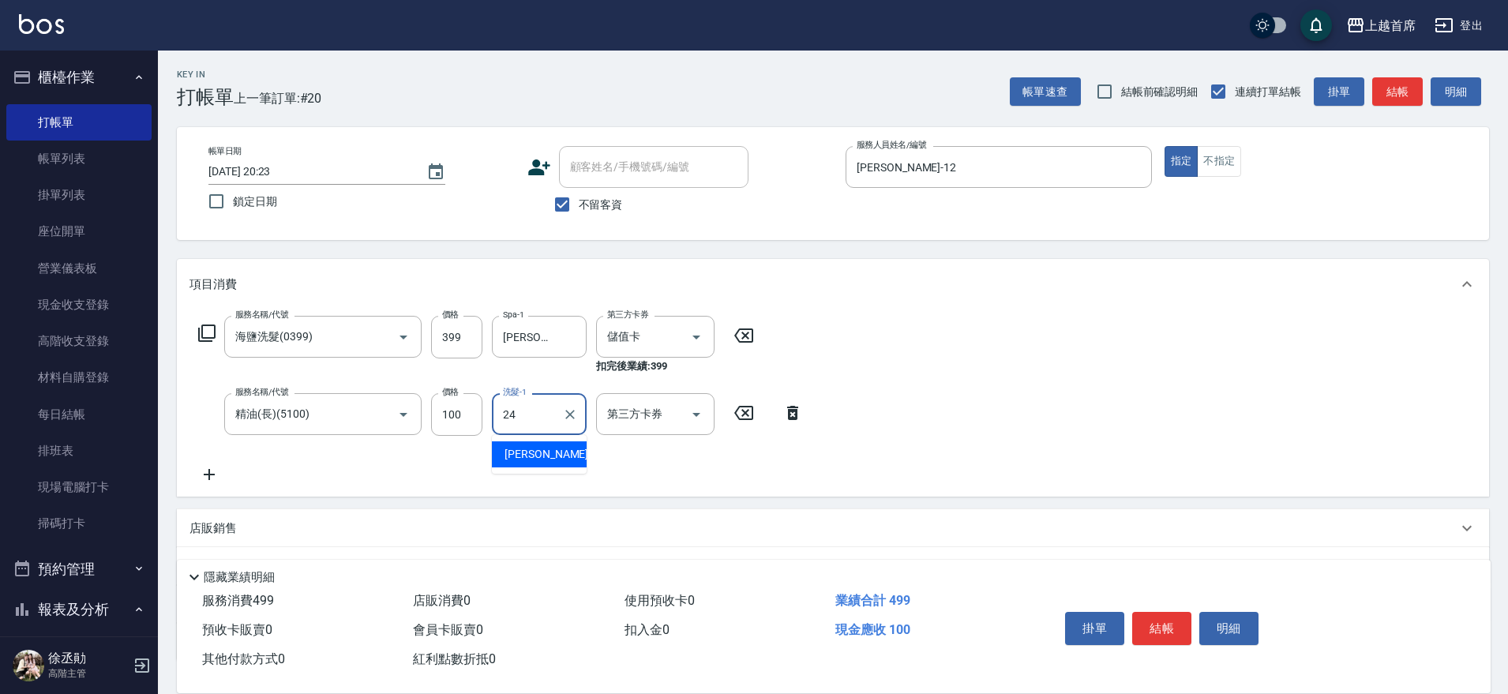
type input "[PERSON_NAME]-24"
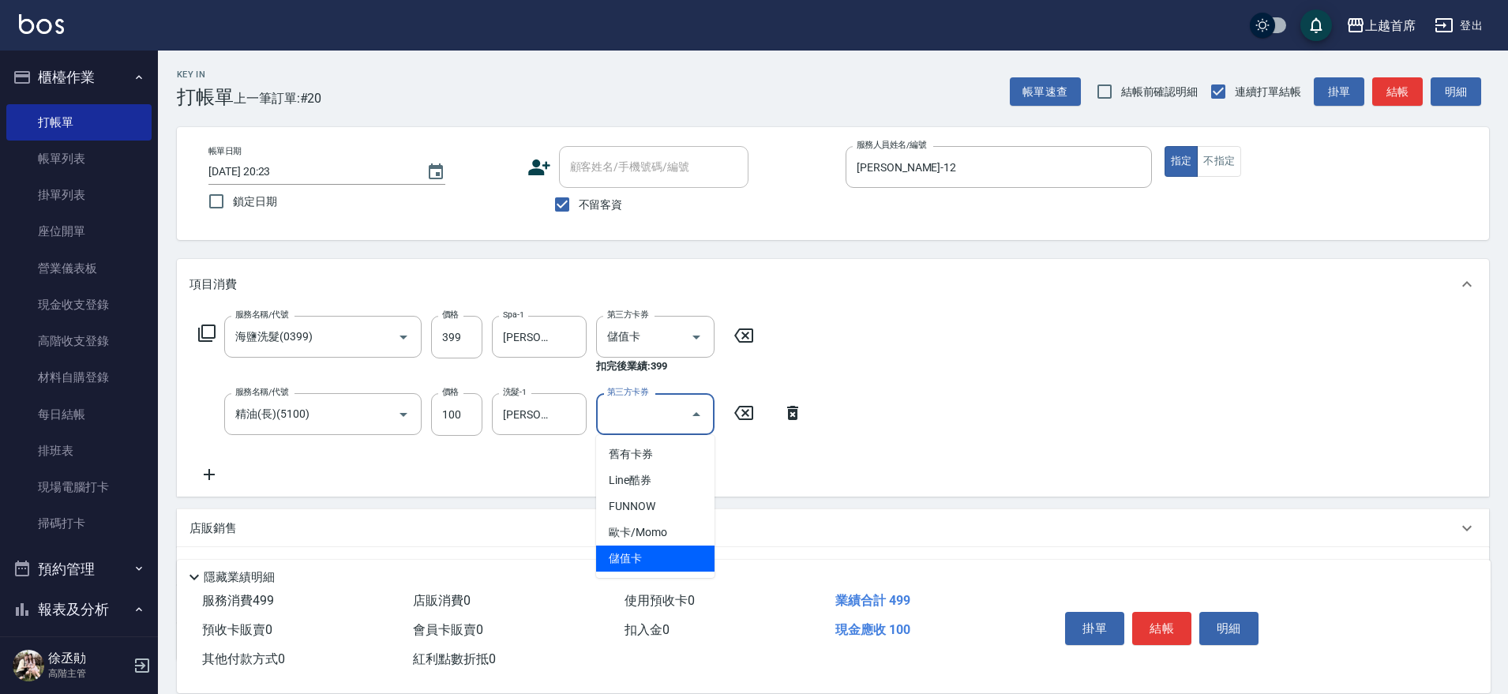
type input "儲值卡"
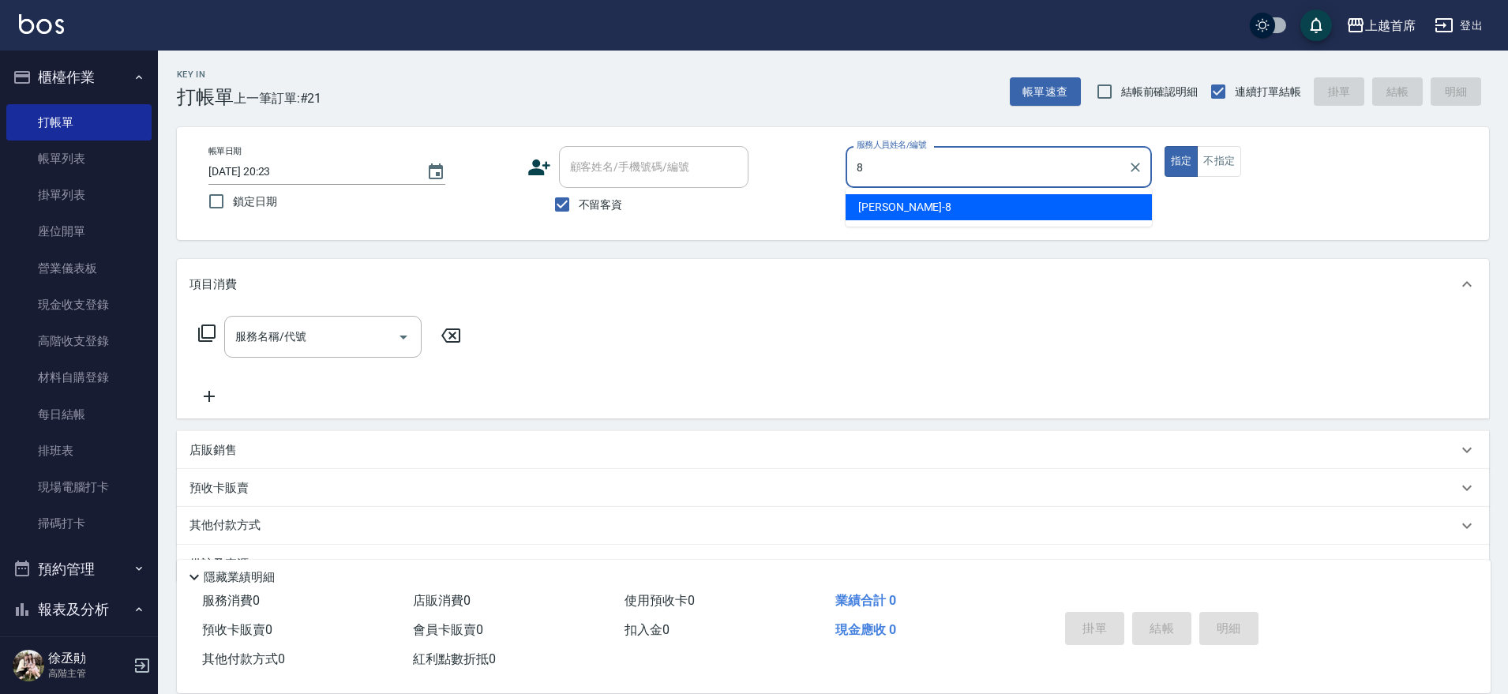
type input "[PERSON_NAME]好-8"
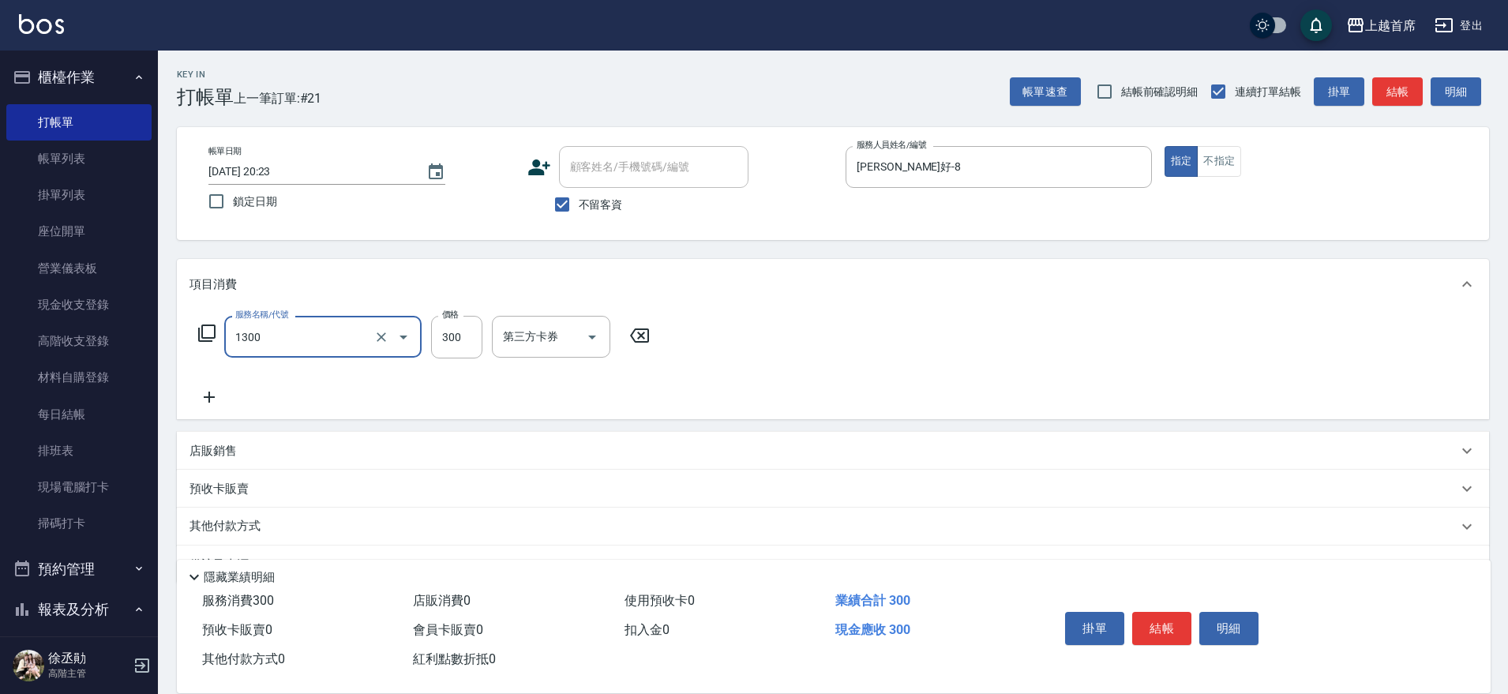
type input "洗髮(1300)"
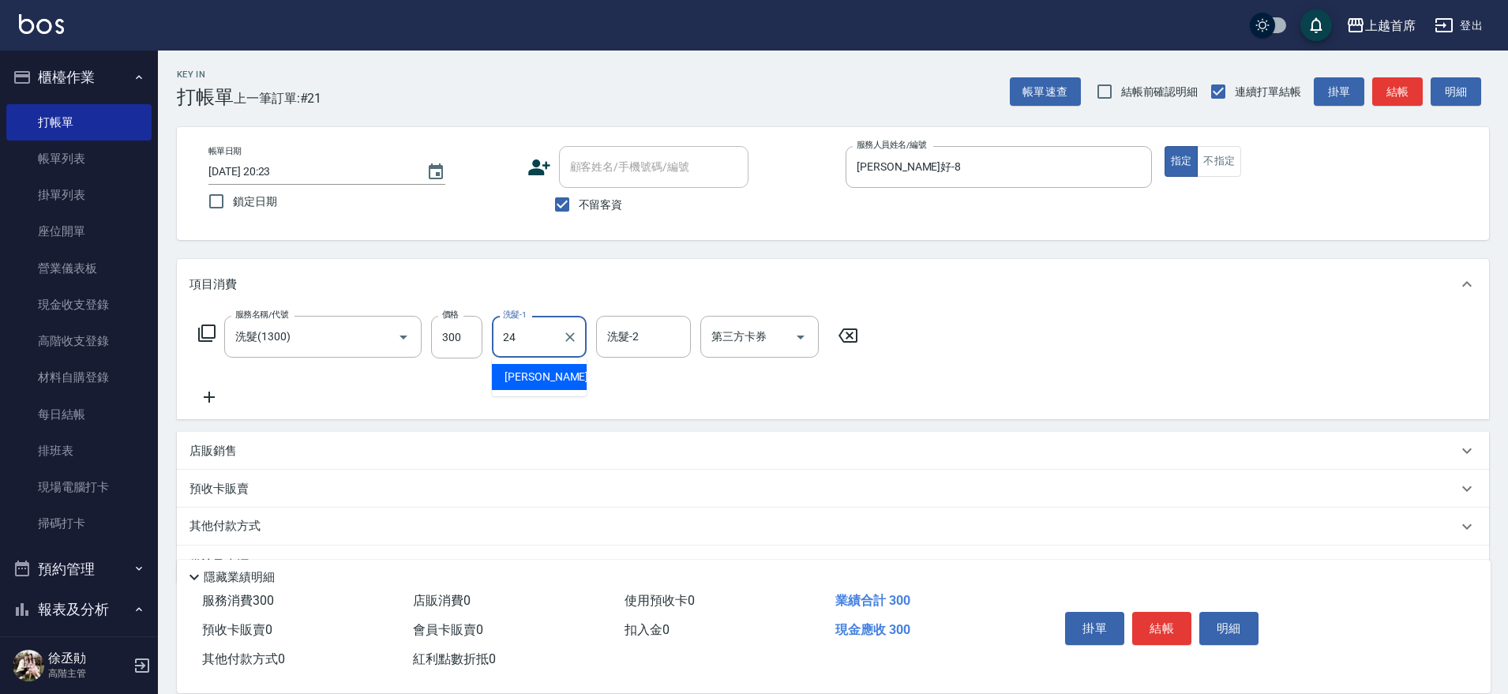
type input "[PERSON_NAME]-24"
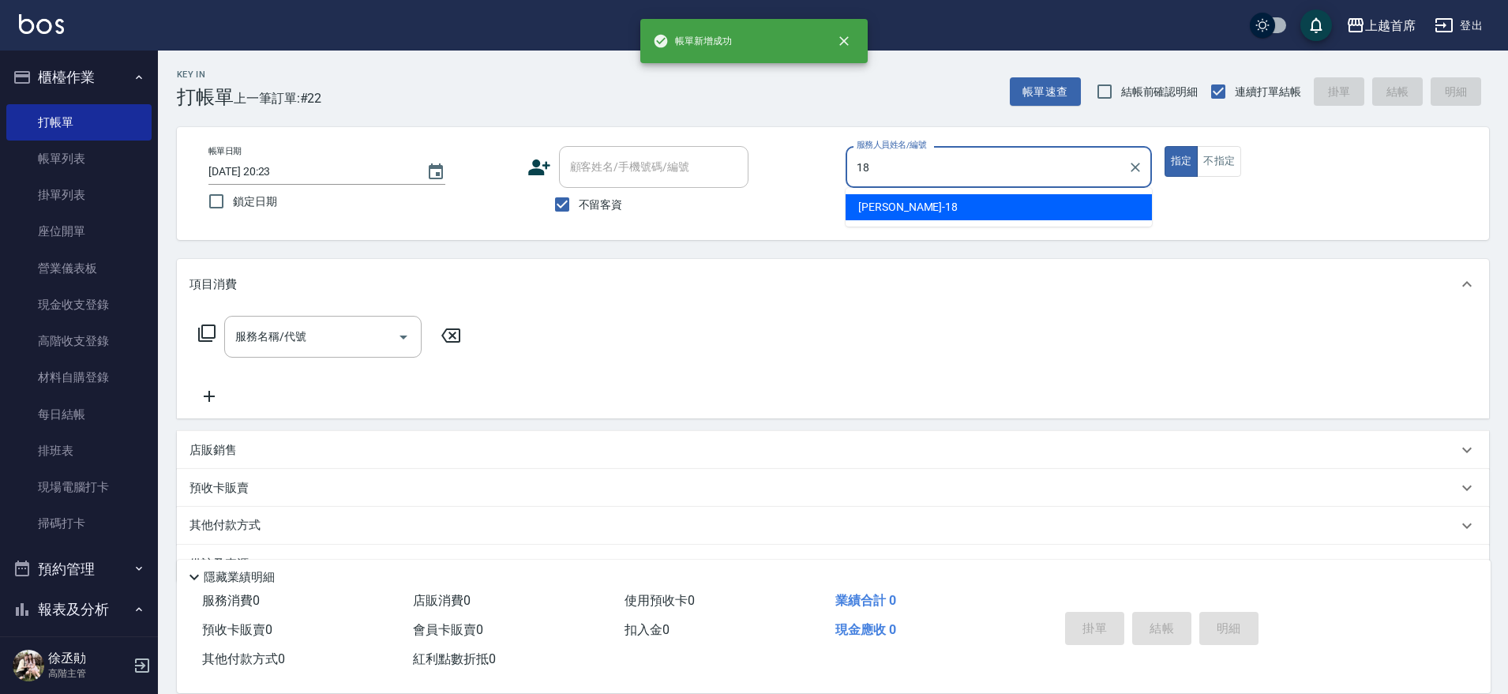
type input "Linda-18"
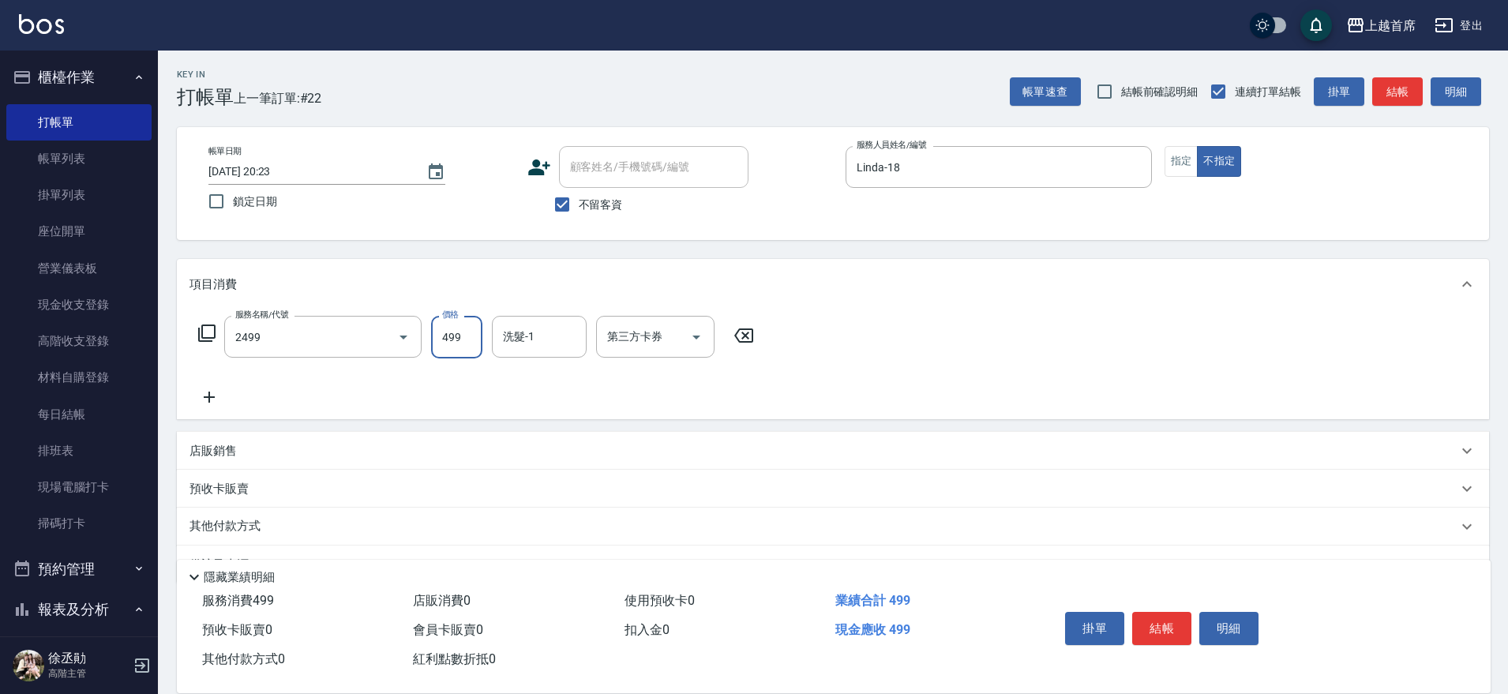
type input "499海鹽洗剪套餐(2499)"
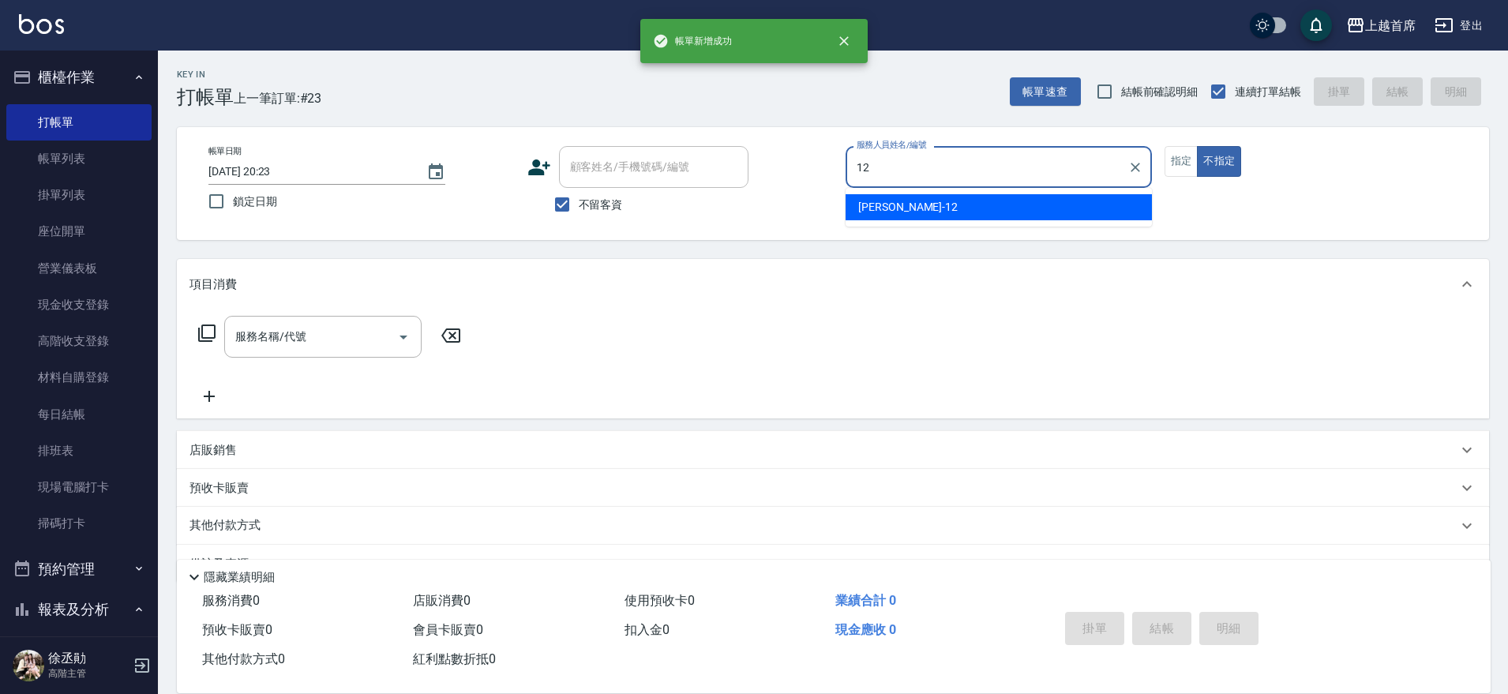
type input "[PERSON_NAME]-12"
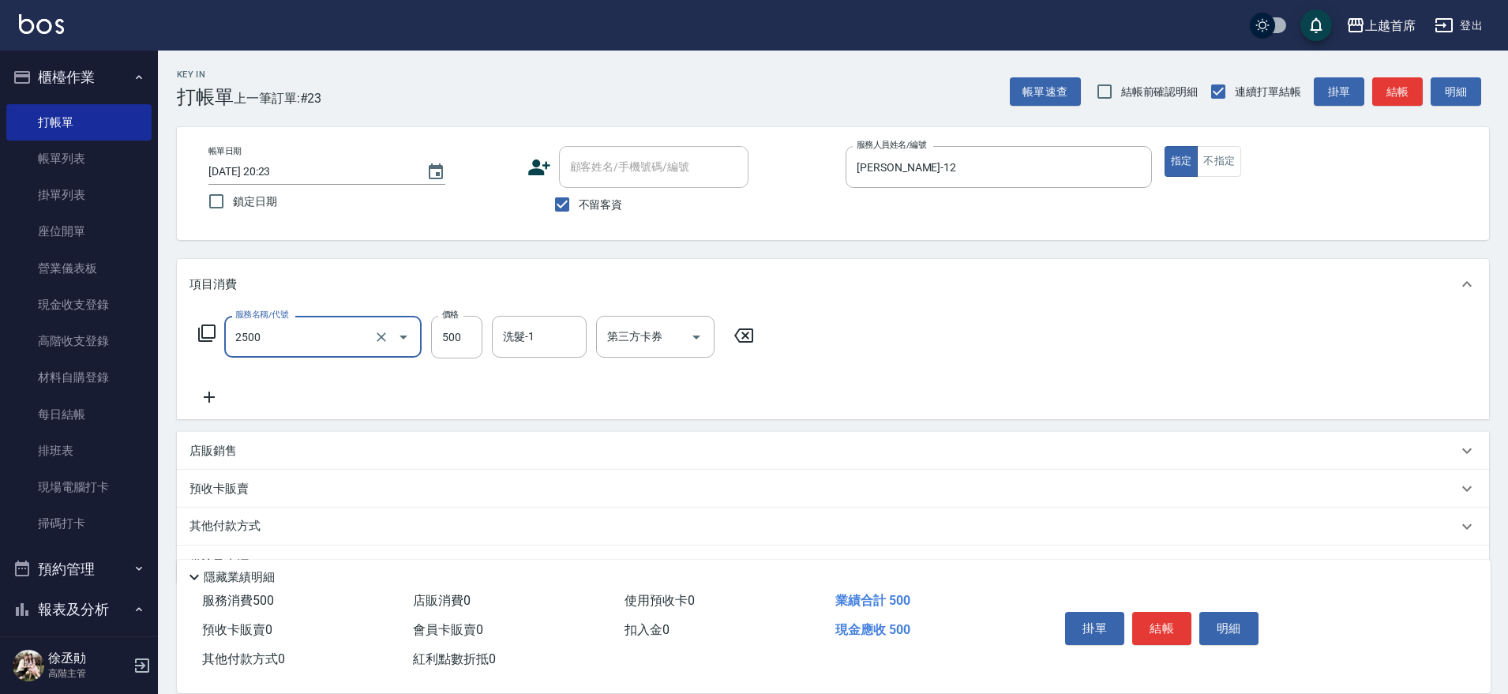
type input "海鹽洗剪500(2500)"
type input "600"
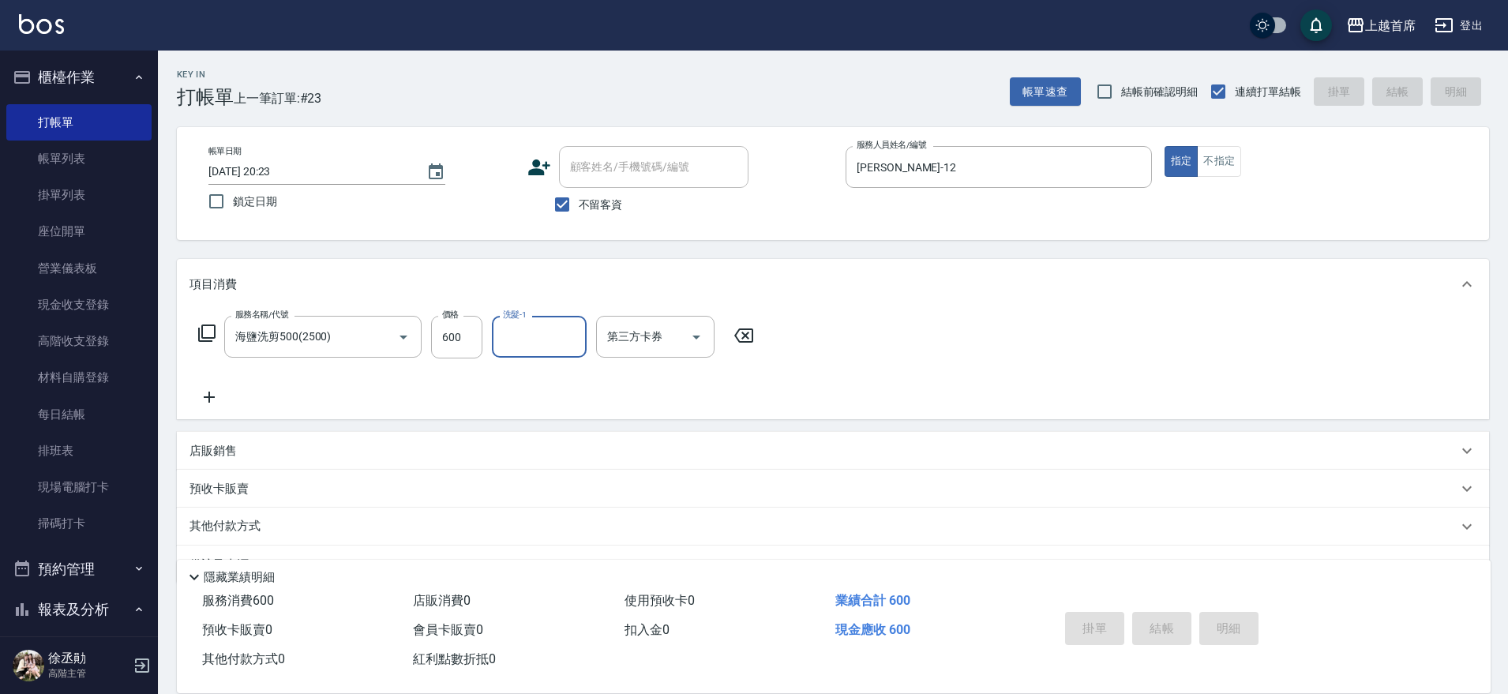
type input "[DATE] 20:24"
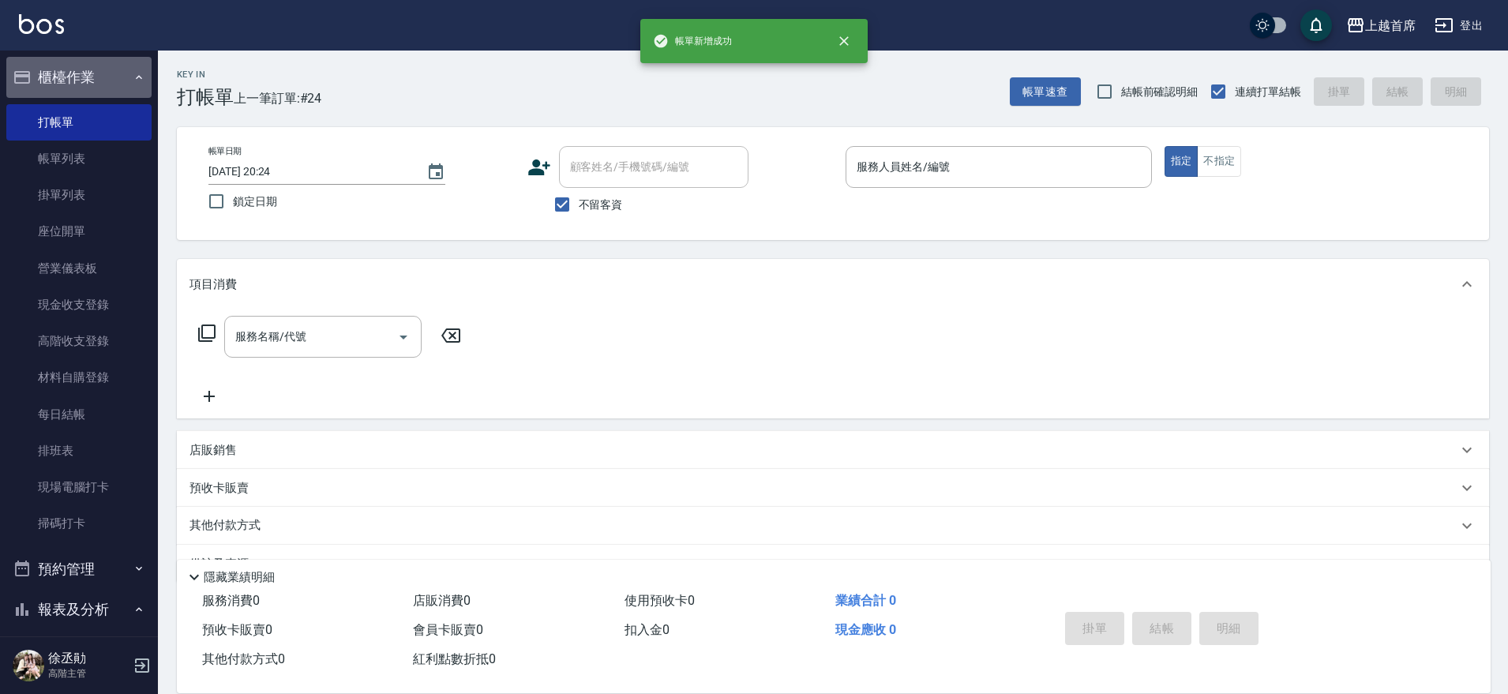
click at [92, 69] on button "櫃檯作業" at bounding box center [78, 77] width 145 height 41
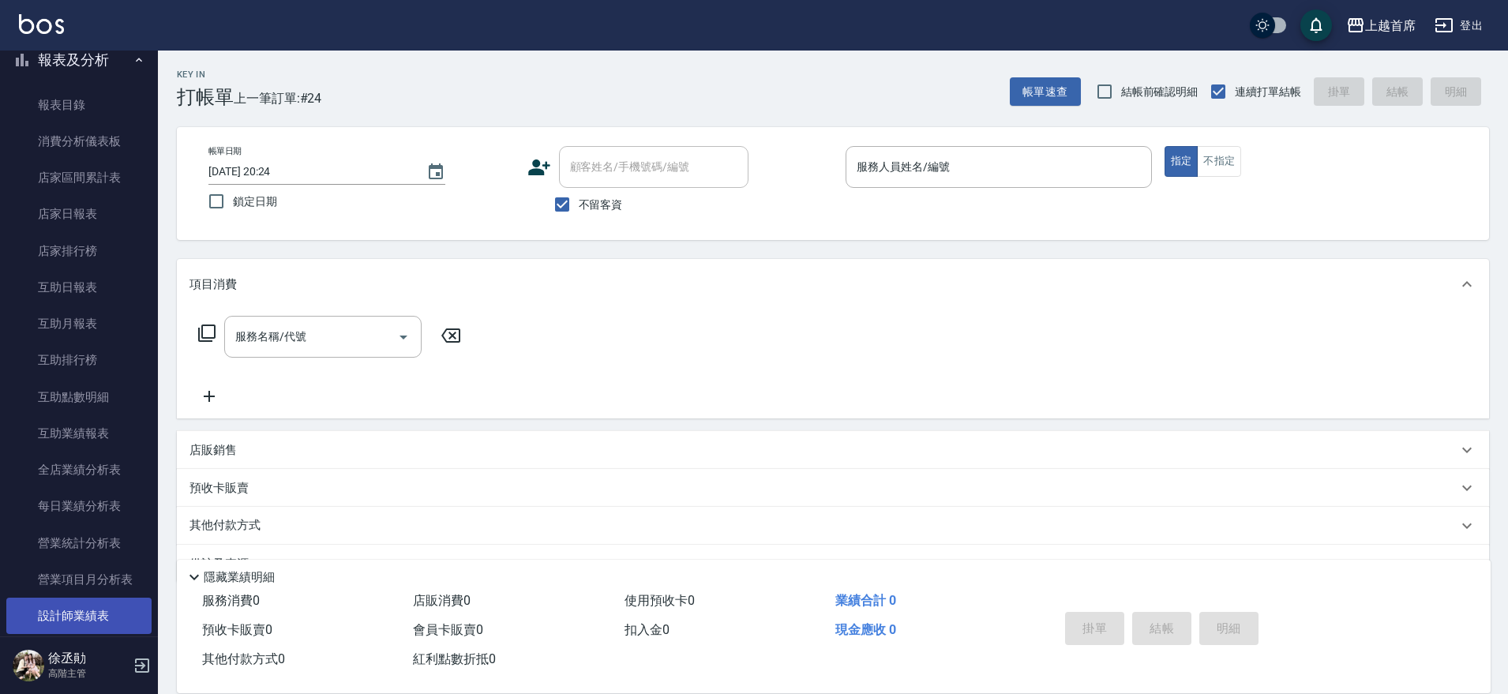
scroll to position [296, 0]
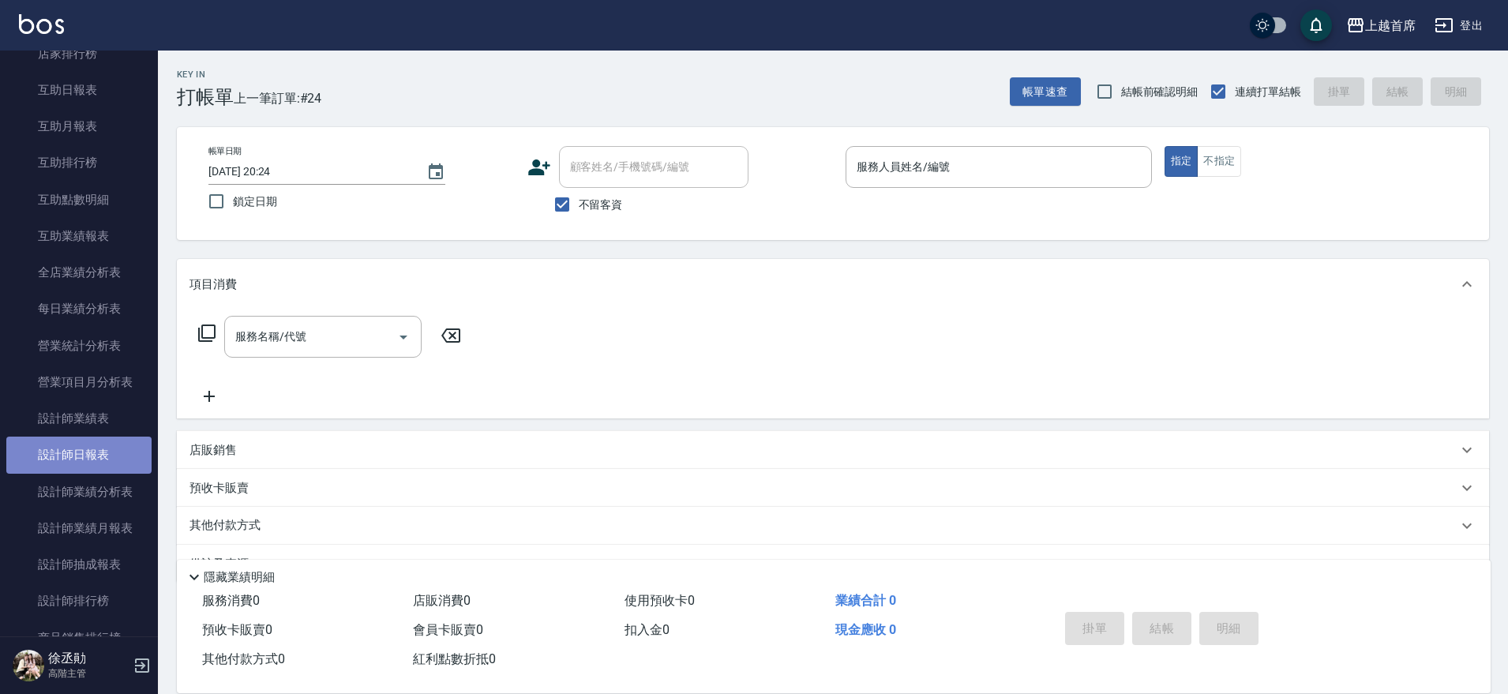
click at [78, 444] on link "設計師日報表" at bounding box center [78, 455] width 145 height 36
